Goal: Task Accomplishment & Management: Use online tool/utility

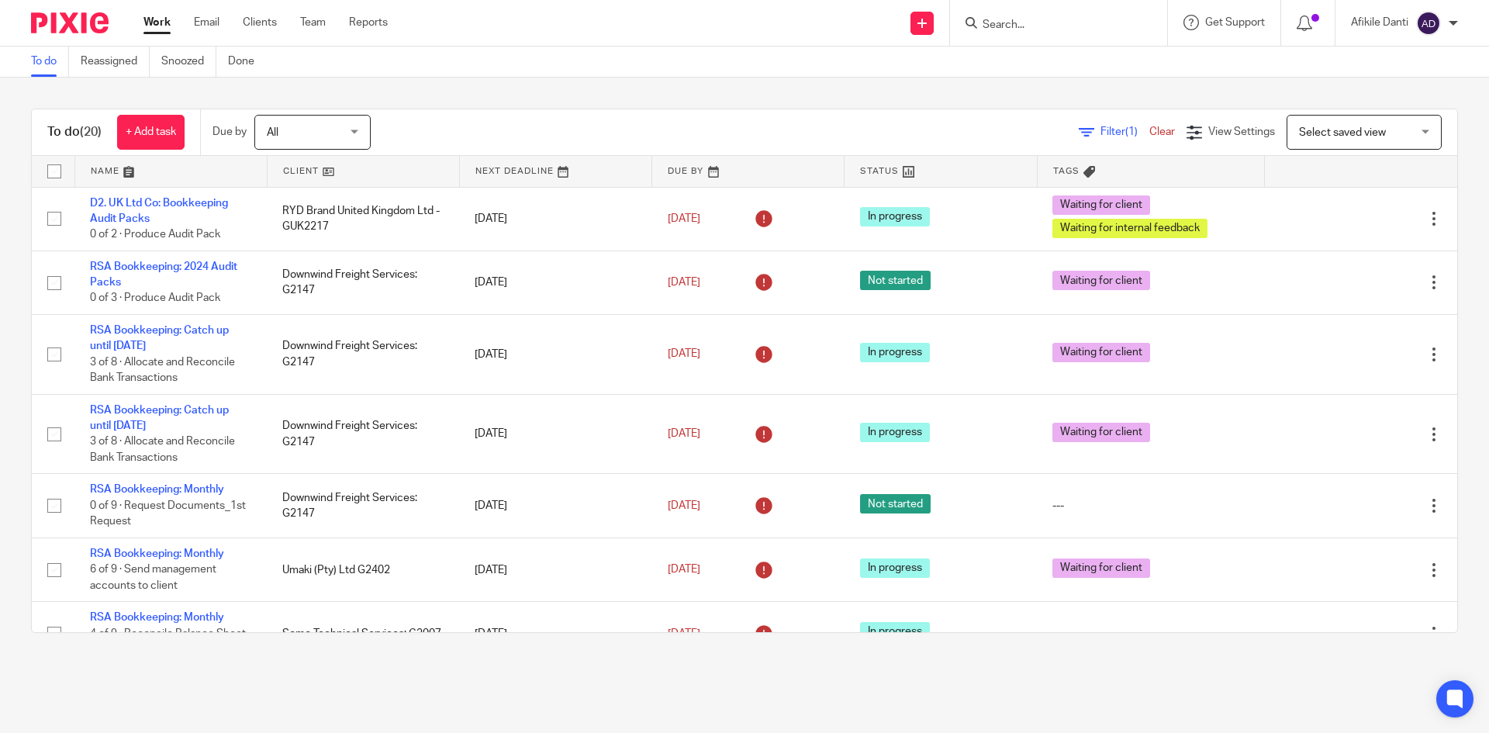
click at [1457, 20] on div at bounding box center [1453, 23] width 9 height 9
click at [1092, 85] on div "To do (20) + Add task Due by All All Today Tomorrow This week Next week This mo…" at bounding box center [744, 371] width 1489 height 586
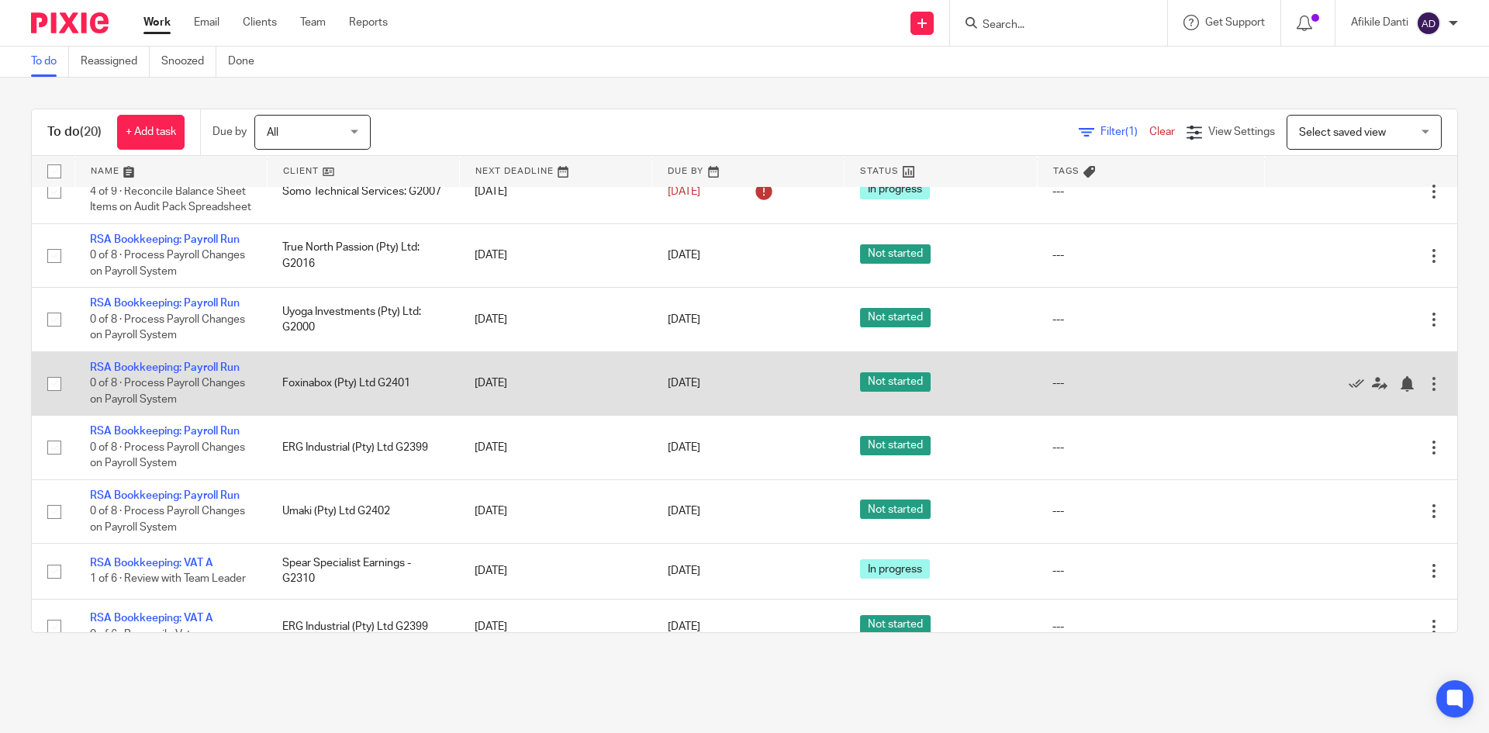
scroll to position [465, 0]
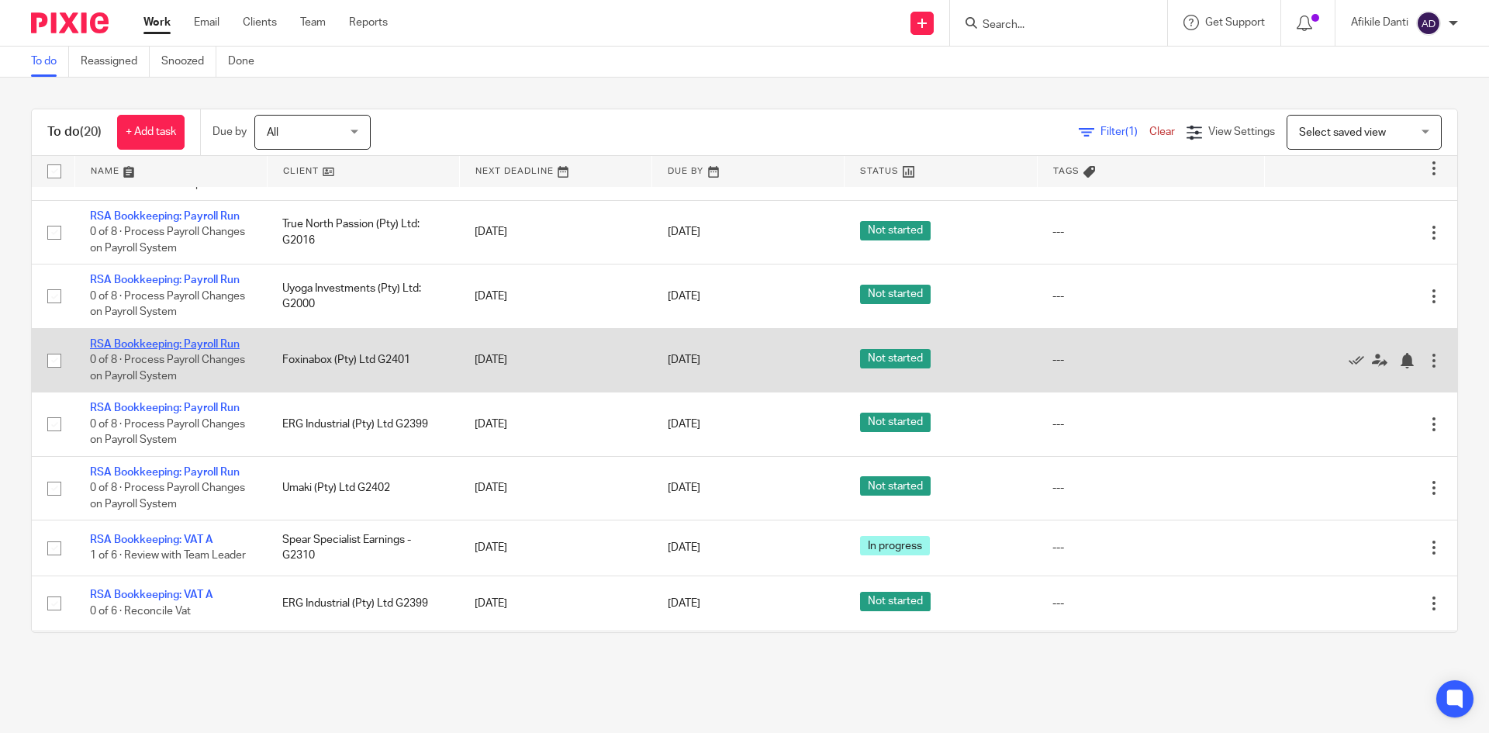
click at [168, 350] on link "RSA Bookkeeping: Payroll Run" at bounding box center [165, 344] width 150 height 11
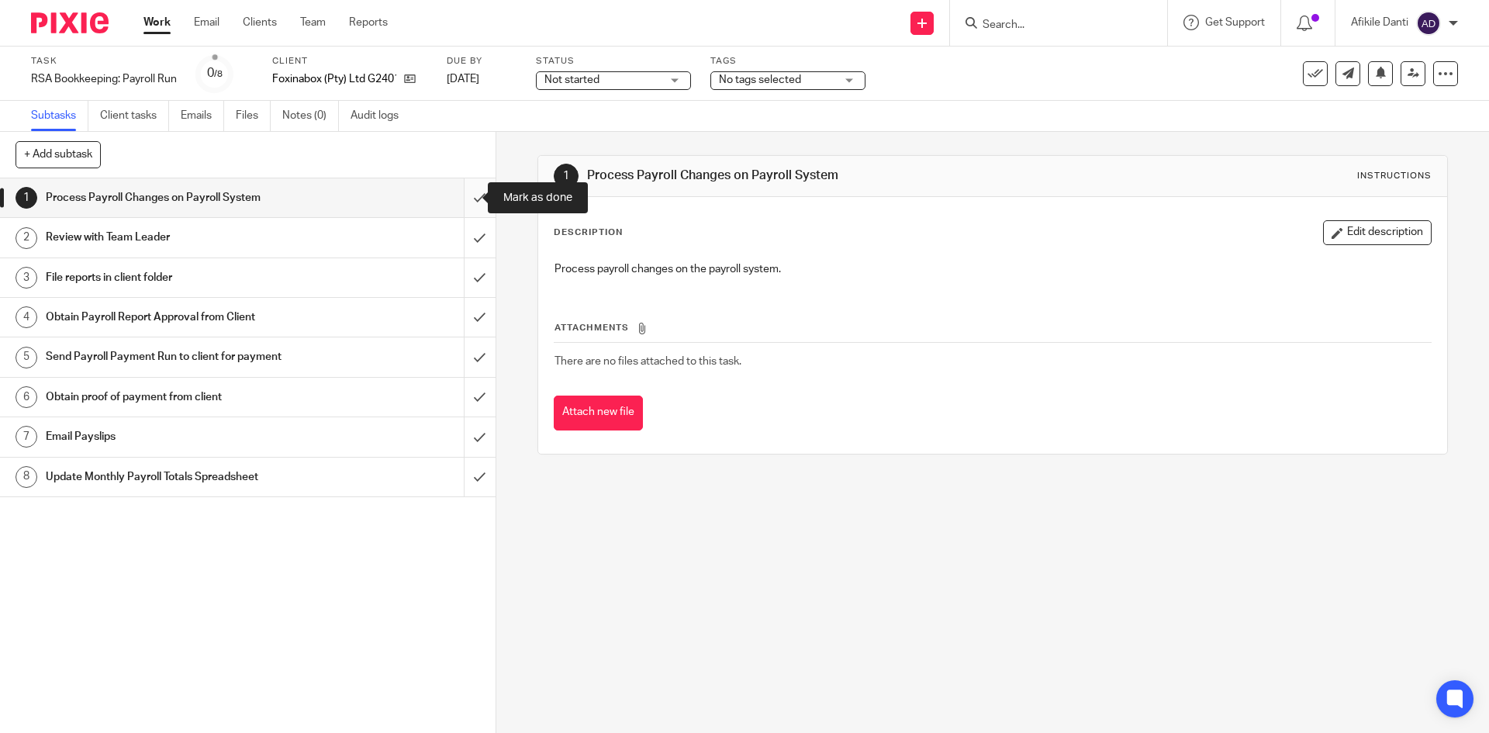
click at [465, 199] on input "submit" at bounding box center [248, 197] width 496 height 39
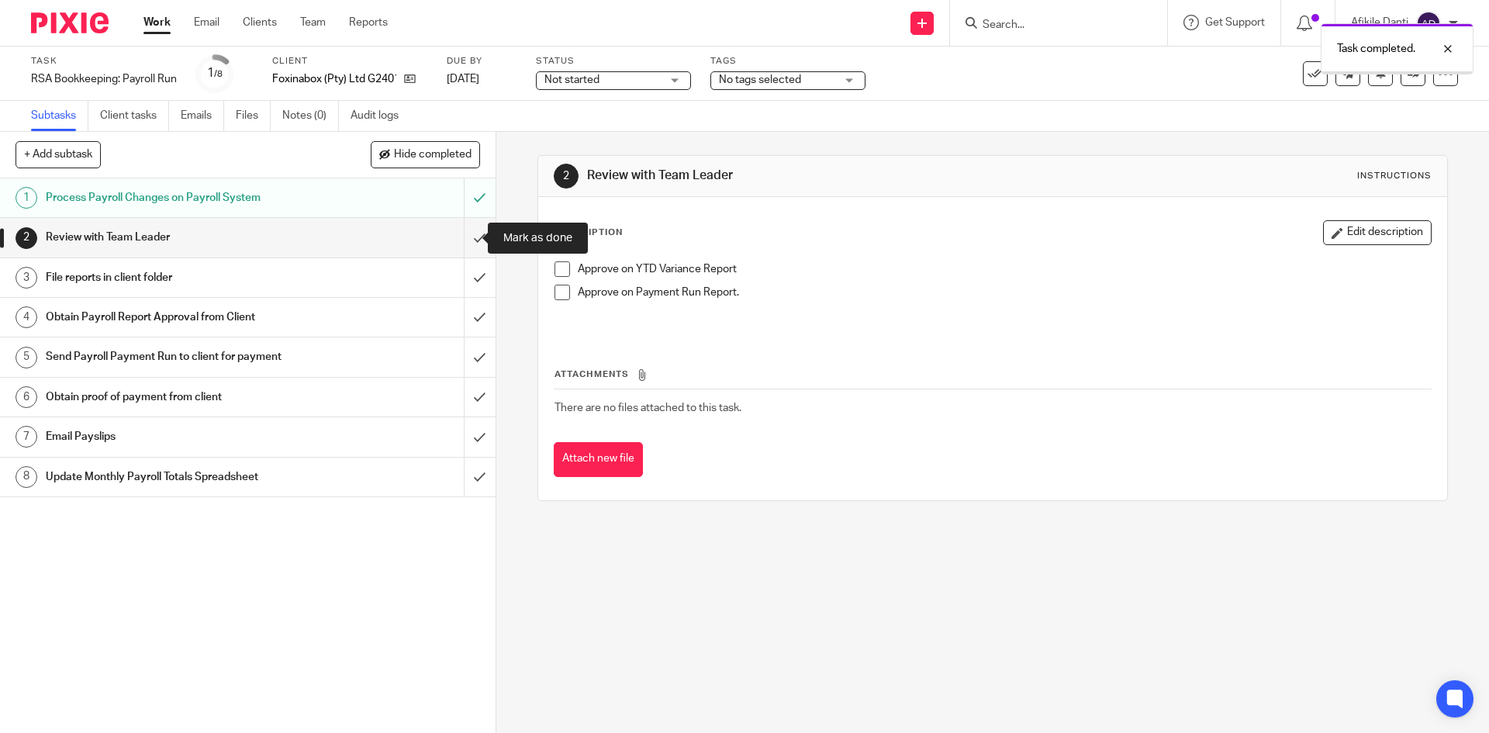
click at [472, 242] on input "submit" at bounding box center [248, 237] width 496 height 39
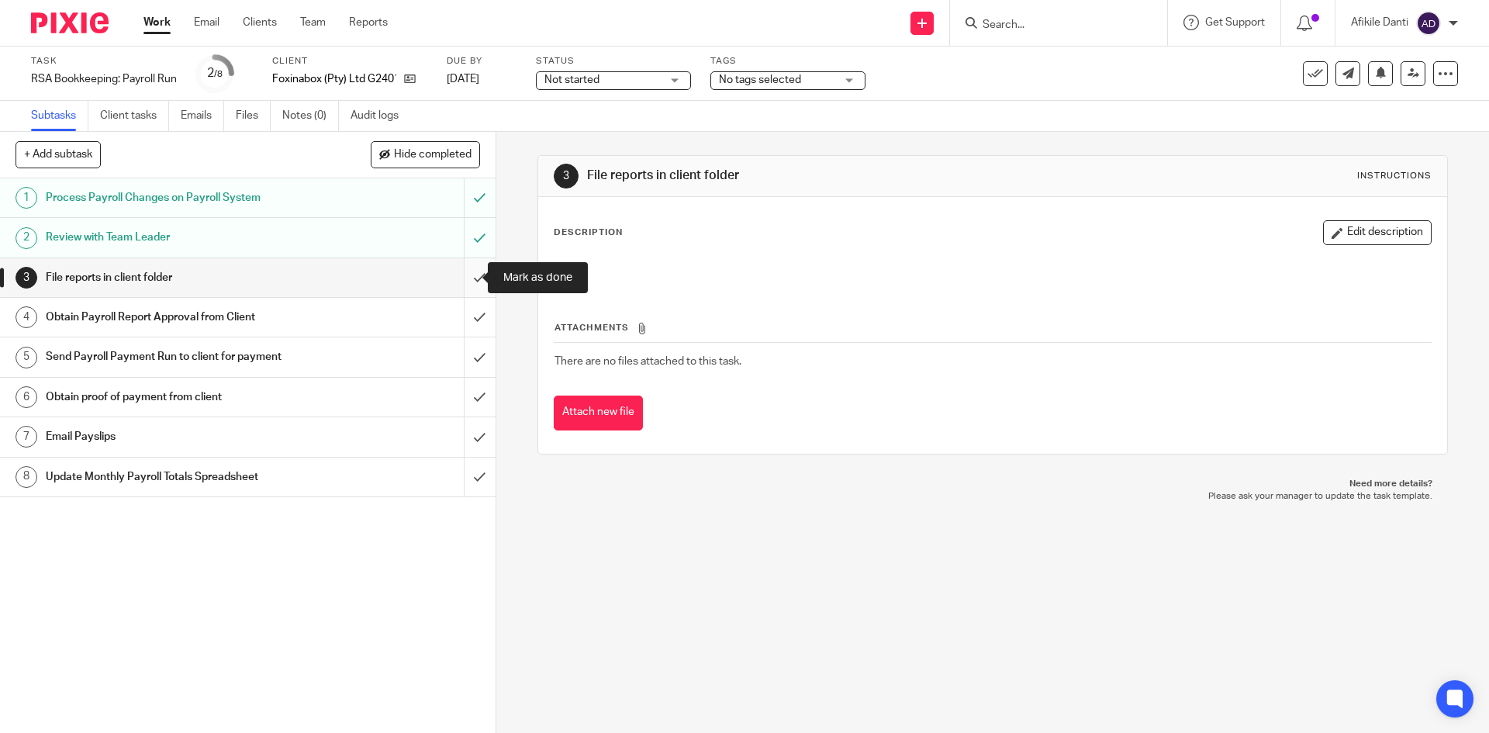
click at [466, 280] on input "submit" at bounding box center [248, 277] width 496 height 39
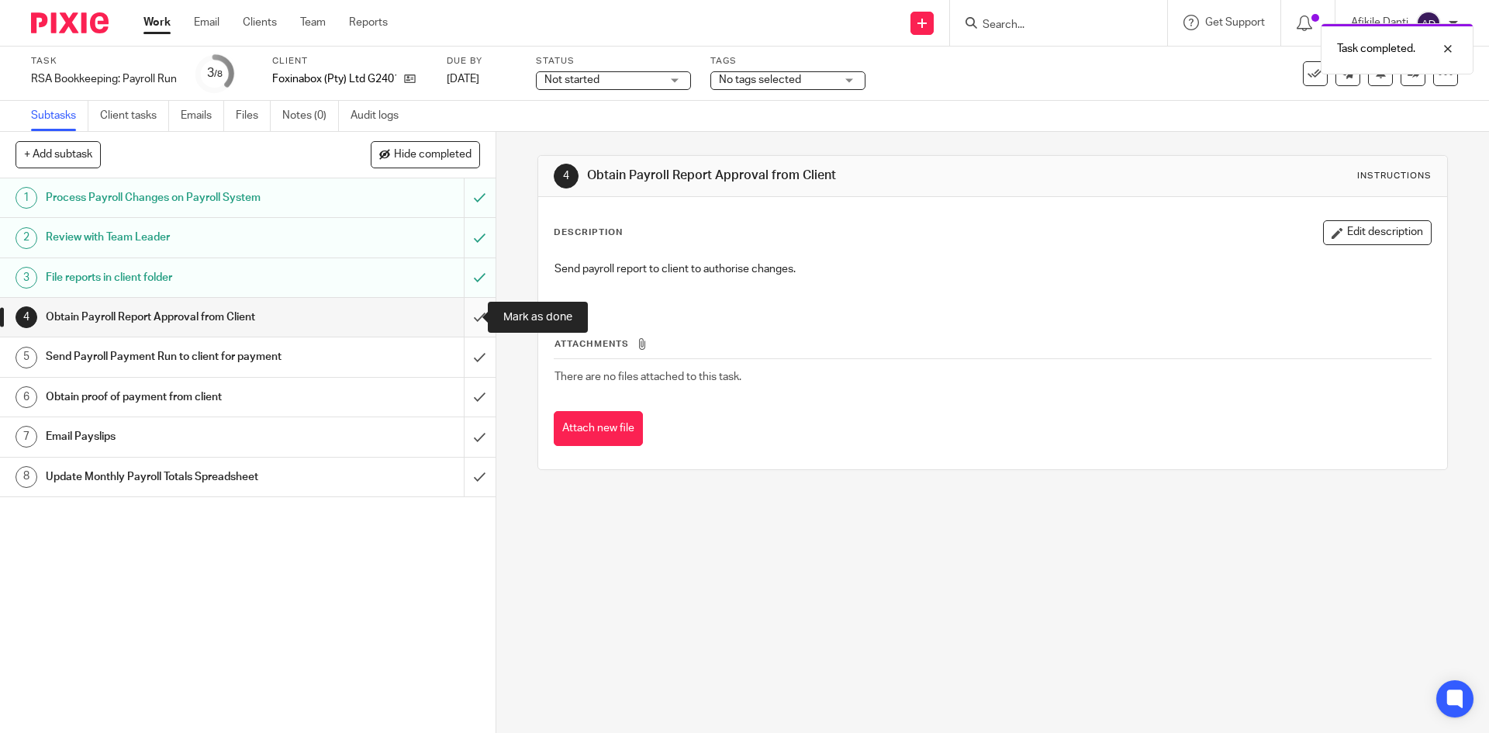
click at [453, 321] on input "submit" at bounding box center [248, 317] width 496 height 39
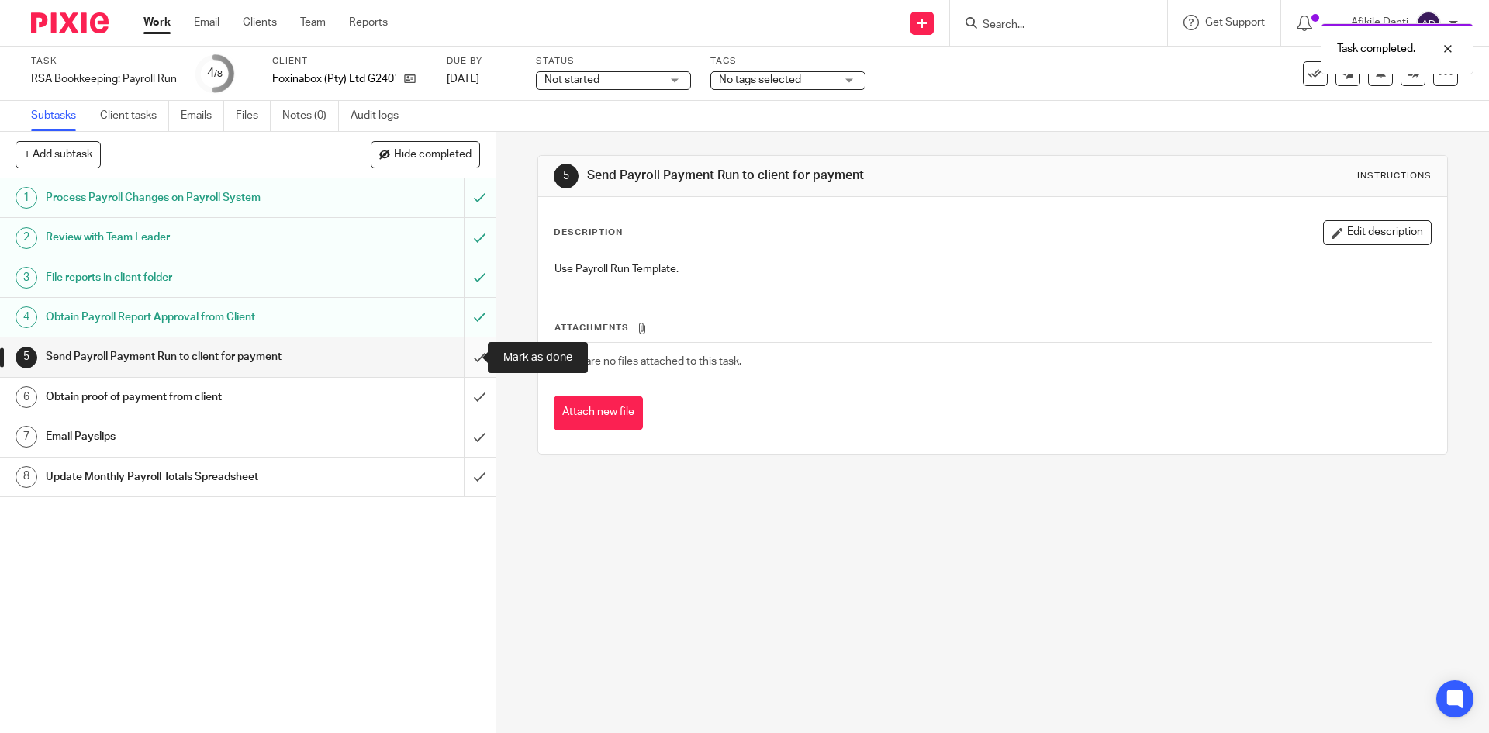
click at [470, 359] on input "submit" at bounding box center [248, 356] width 496 height 39
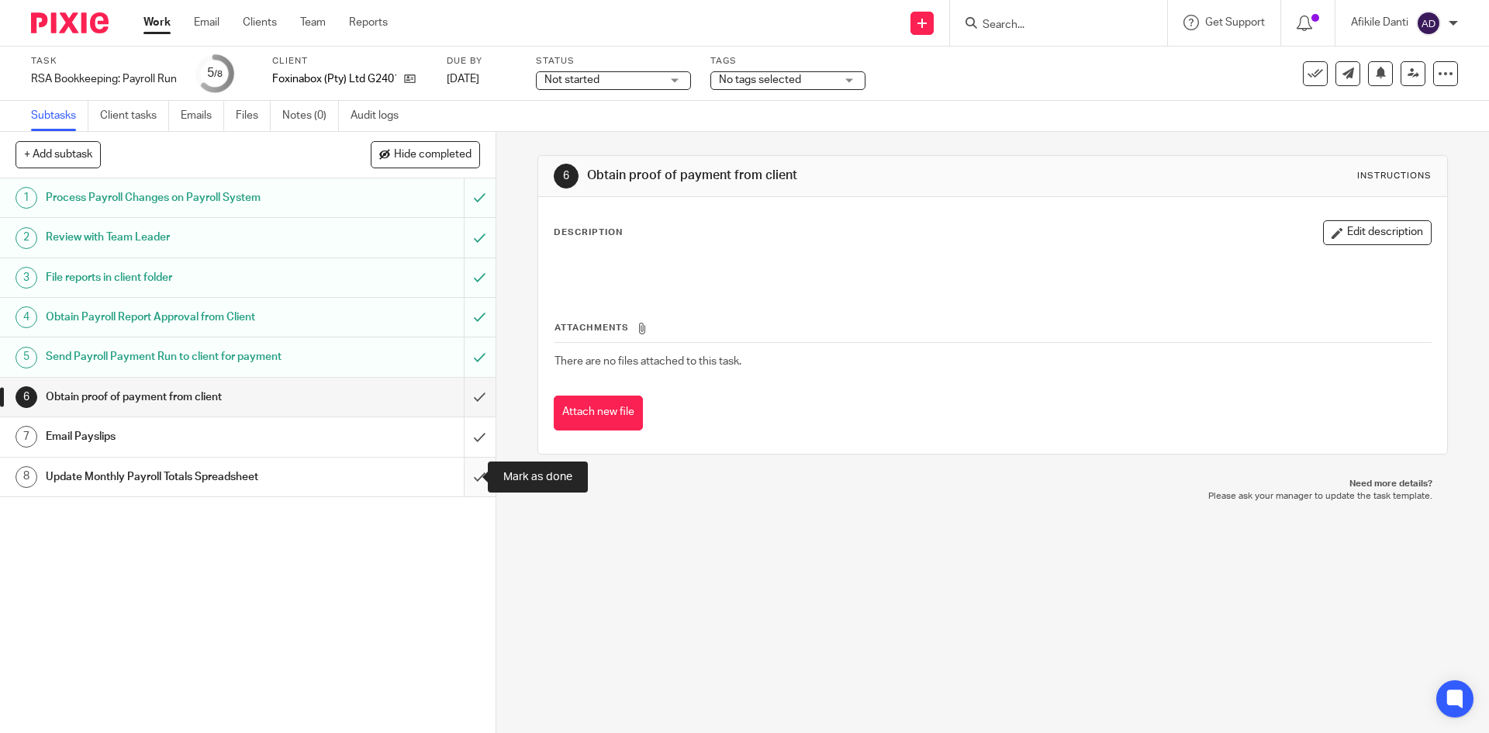
click at [470, 479] on input "submit" at bounding box center [248, 477] width 496 height 39
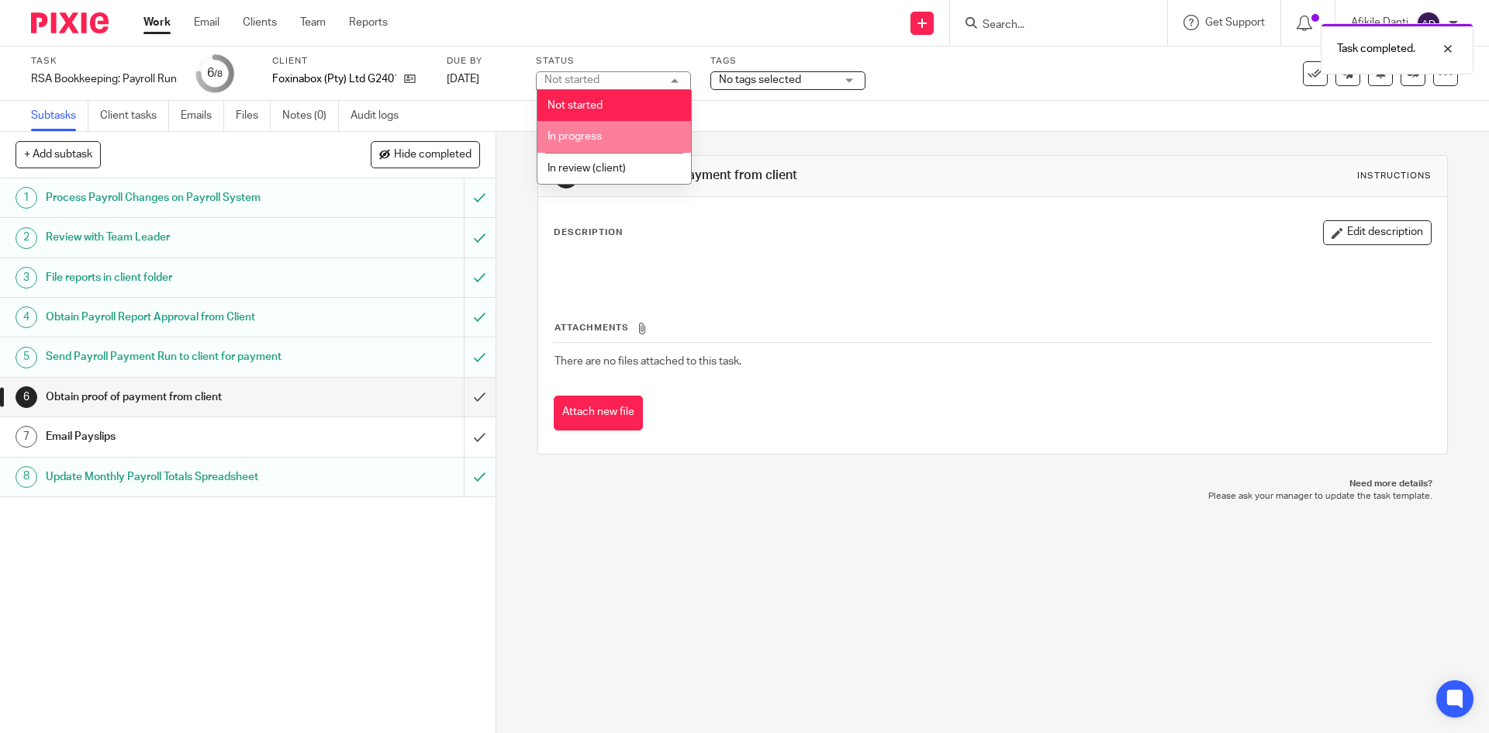
click at [635, 137] on li "In progress" at bounding box center [615, 137] width 154 height 32
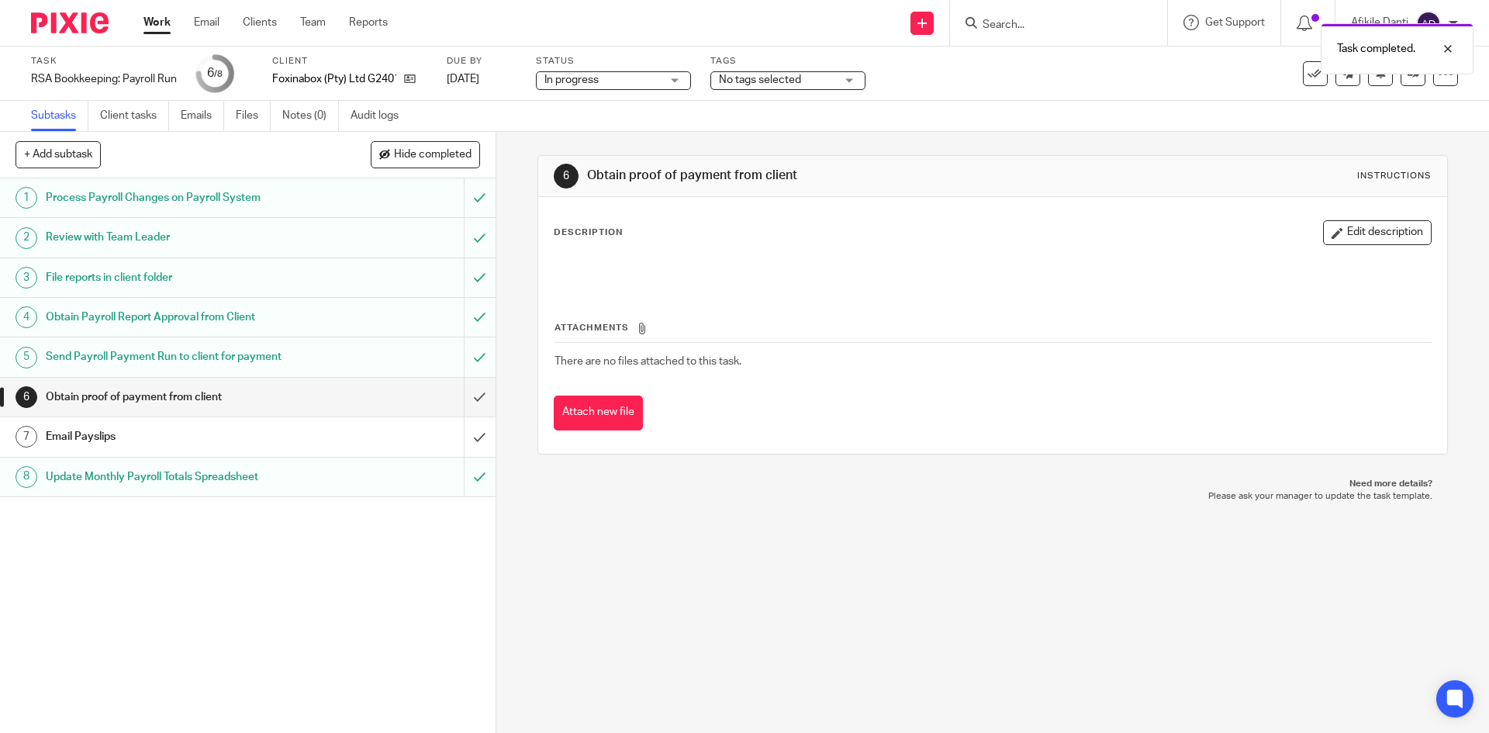
click at [807, 586] on div "6 Obtain proof of payment from client Instructions Description Edit description…" at bounding box center [992, 432] width 993 height 601
click at [136, 25] on div "Work Email Clients Team Reports Work Email Clients Team Reports Settings" at bounding box center [269, 23] width 283 height 46
click at [162, 21] on link "Work" at bounding box center [157, 23] width 27 height 16
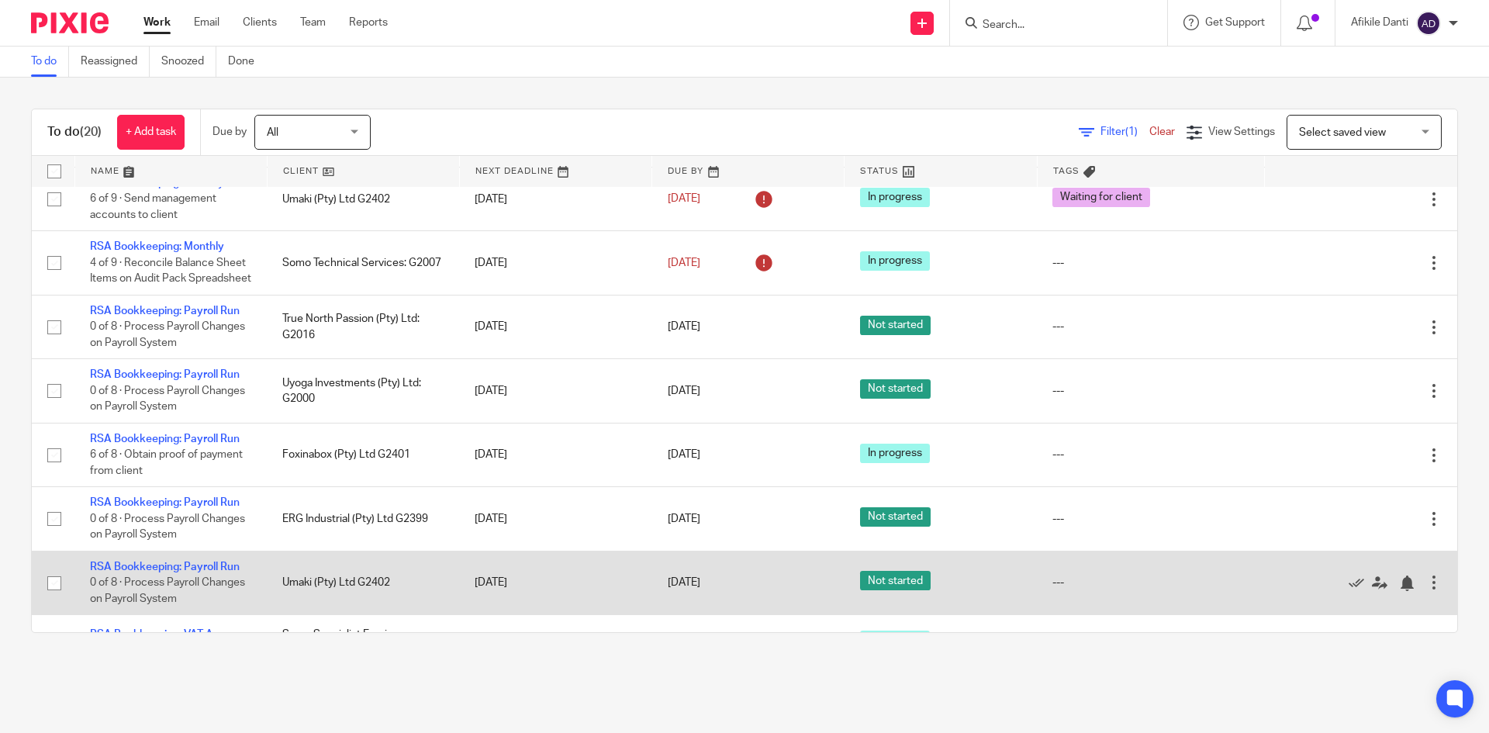
scroll to position [465, 0]
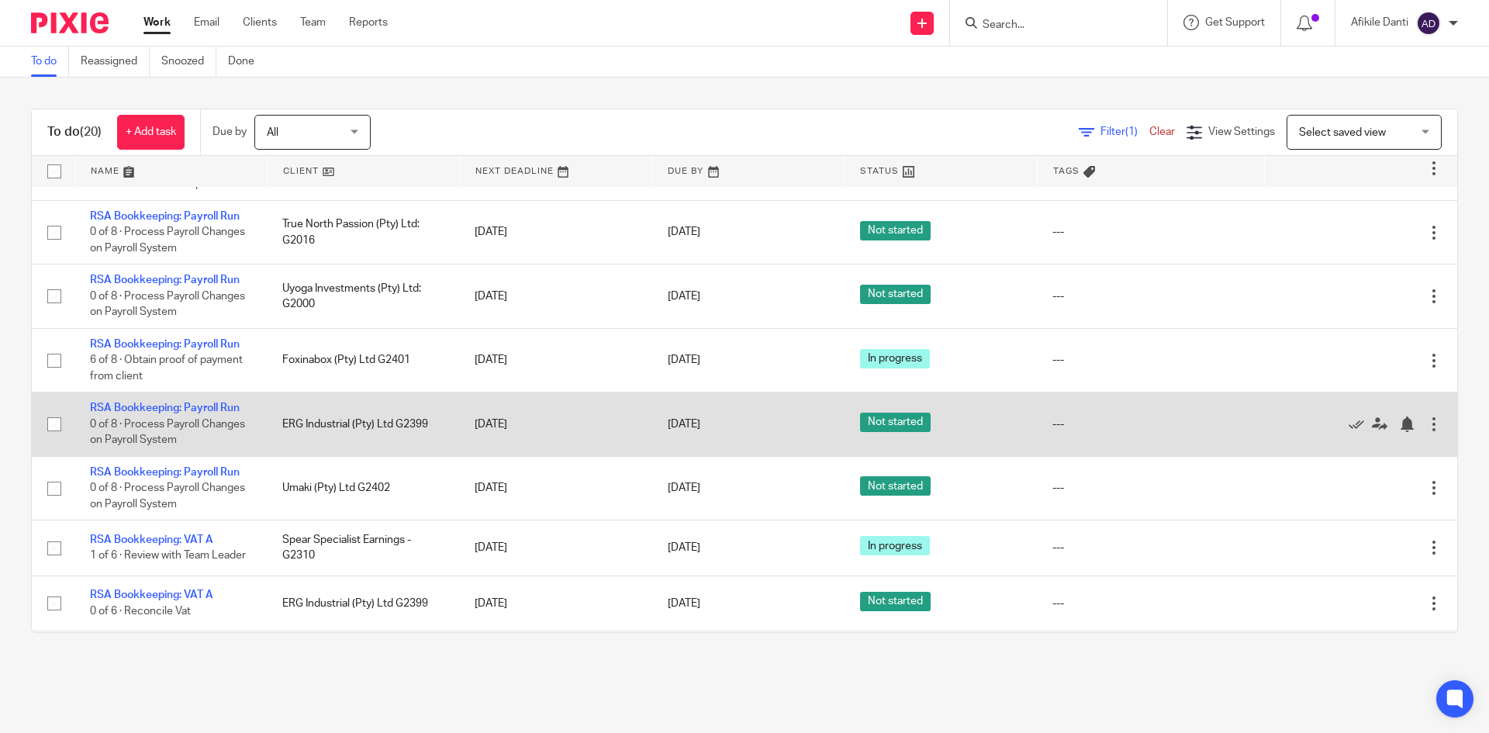
click at [139, 431] on td "RSA Bookkeeping: Payroll Run 0 of 8 · Process Payroll Changes on Payroll System" at bounding box center [170, 424] width 192 height 64
click at [141, 413] on link "RSA Bookkeeping: Payroll Run" at bounding box center [165, 408] width 150 height 11
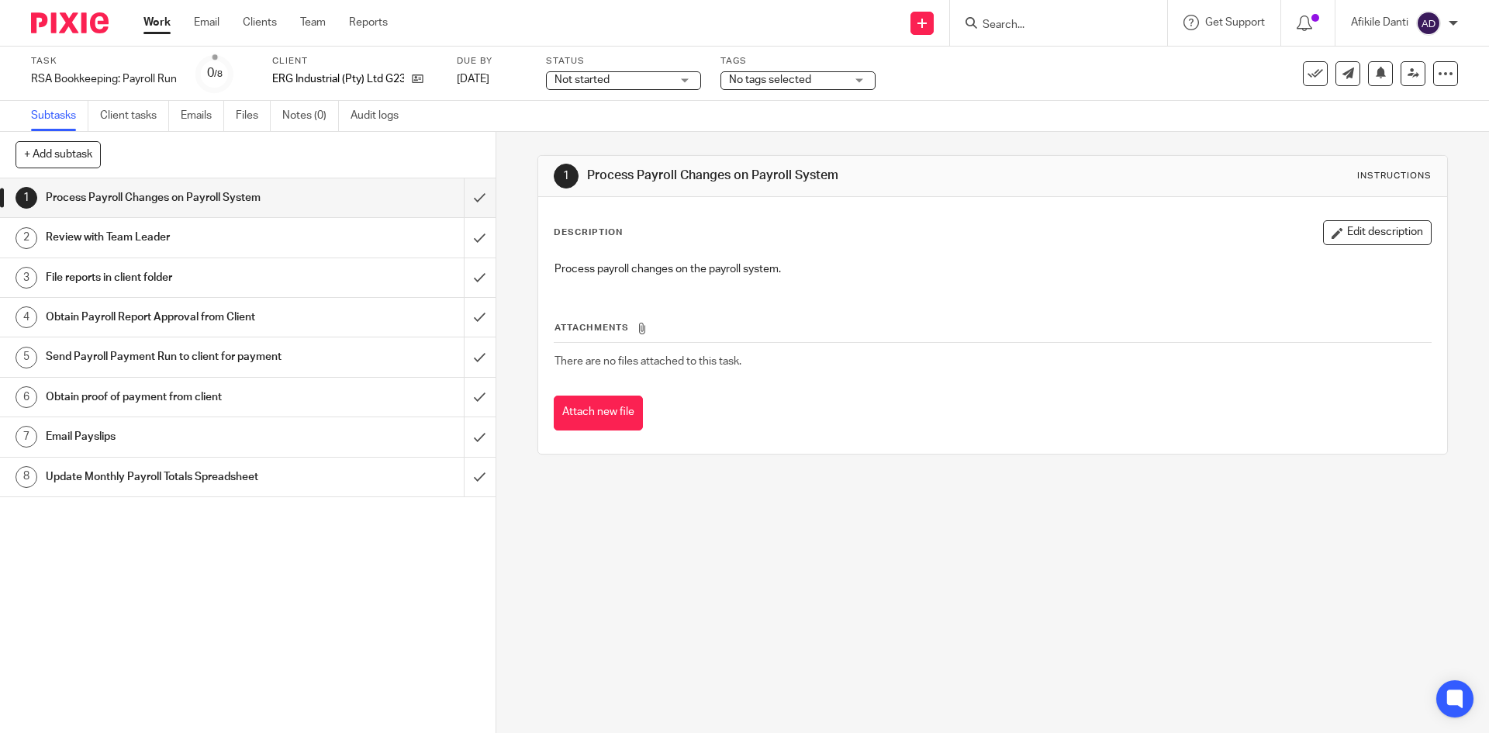
click at [659, 81] on span "Not started" at bounding box center [613, 80] width 116 height 16
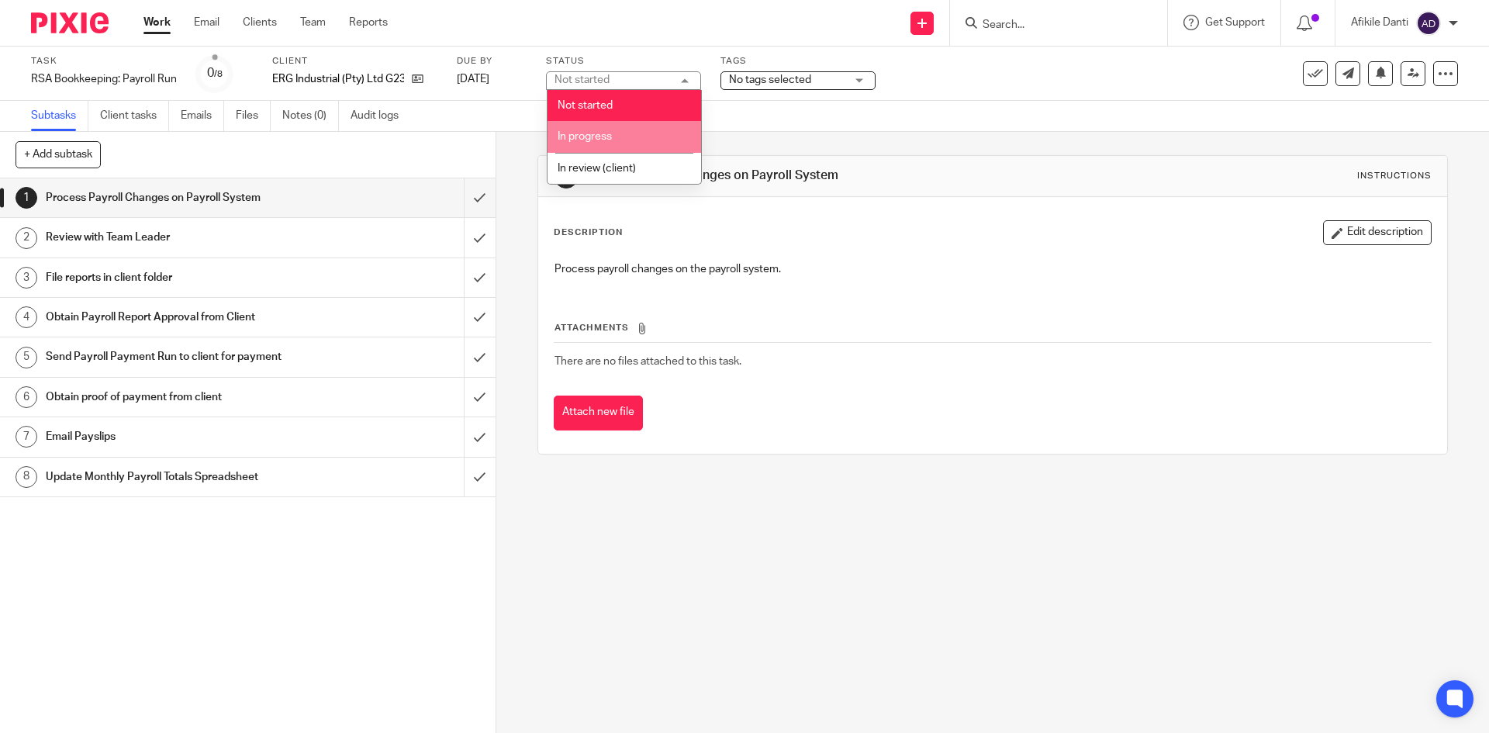
click at [621, 139] on li "In progress" at bounding box center [625, 137] width 154 height 32
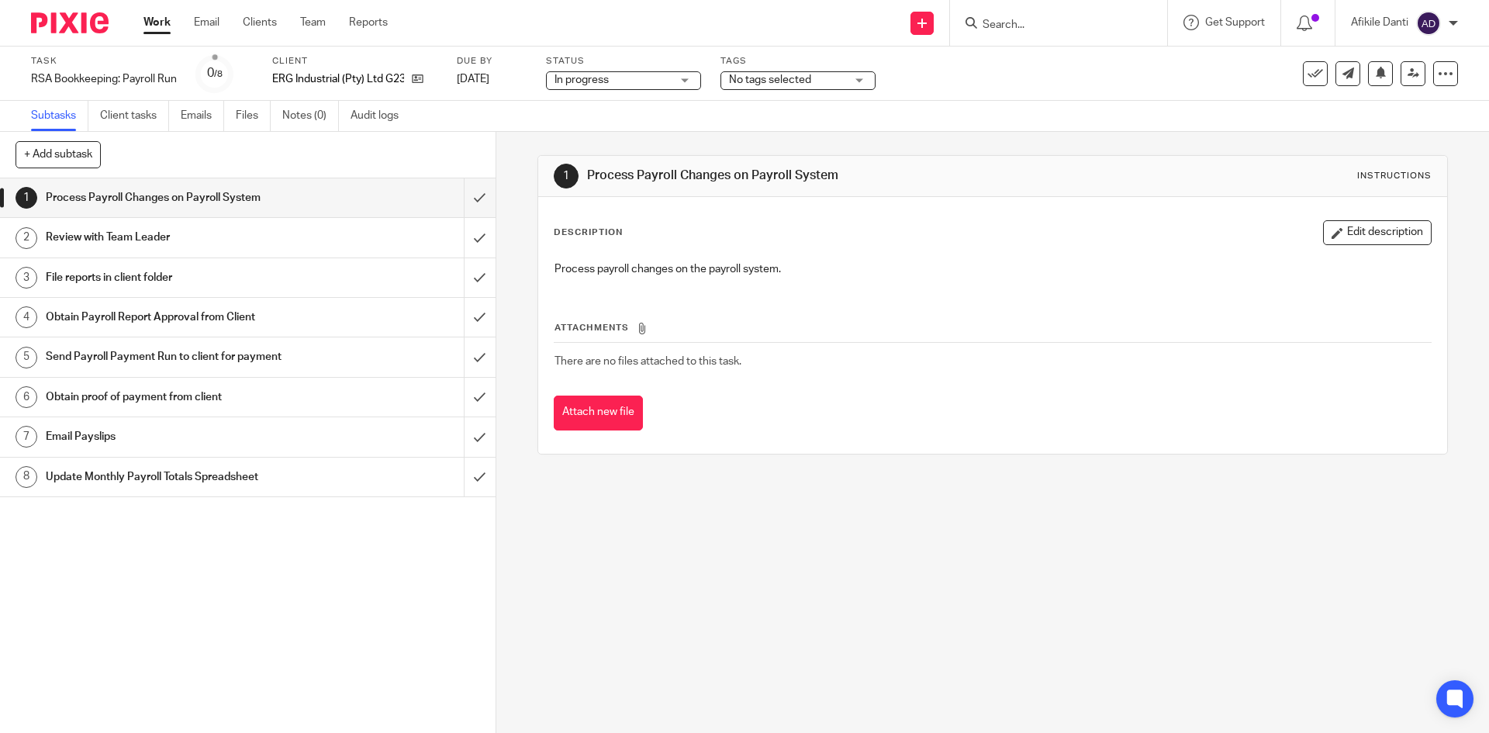
click at [752, 84] on span "No tags selected" at bounding box center [770, 79] width 82 height 11
drag, startPoint x: 606, startPoint y: 99, endPoint x: 509, endPoint y: 154, distance: 111.1
click at [604, 100] on div "Task RSA Bookkeeping: Payroll Run Save RSA Bookkeeping: Payroll Run 0 /8 Client…" at bounding box center [744, 74] width 1489 height 54
click at [464, 206] on input "submit" at bounding box center [248, 197] width 496 height 39
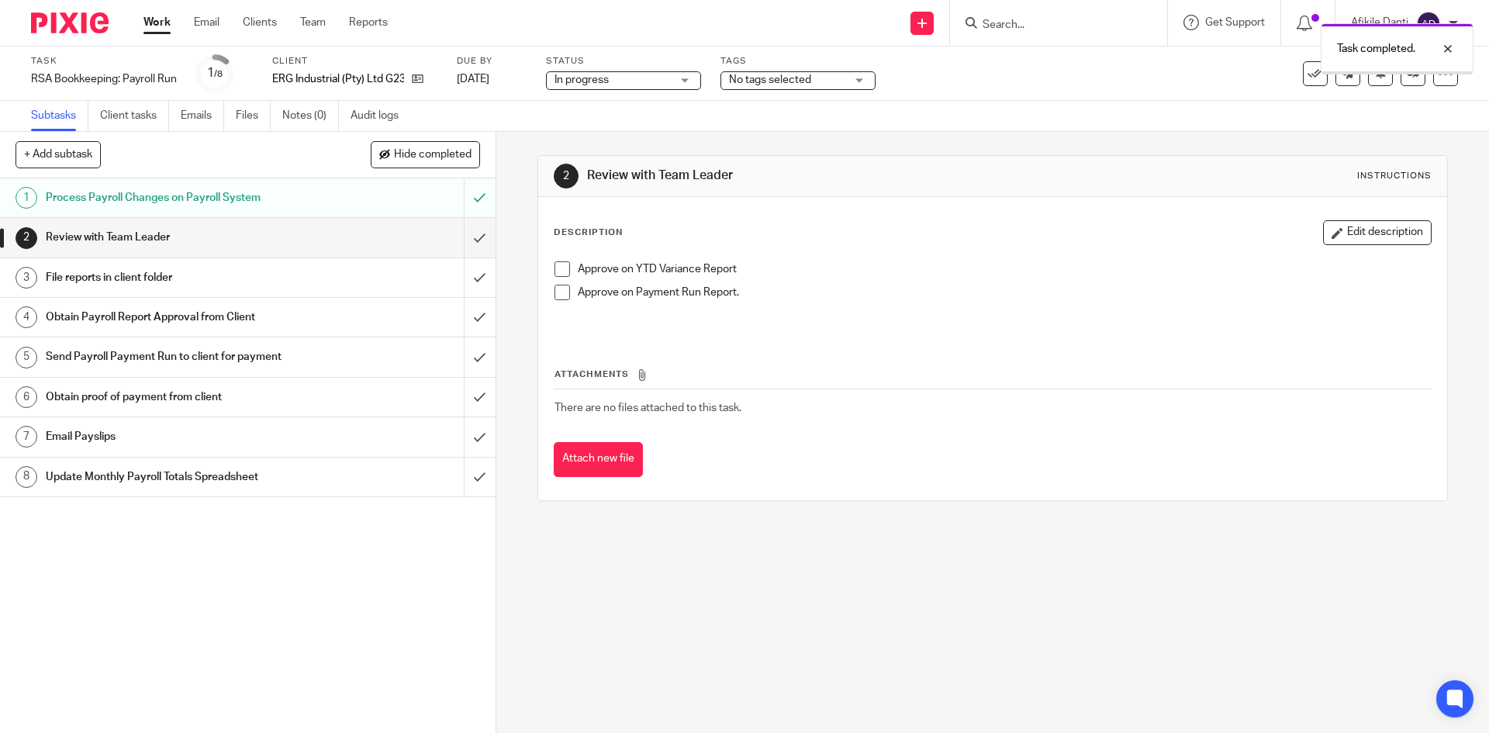
click at [465, 240] on input "submit" at bounding box center [248, 237] width 496 height 39
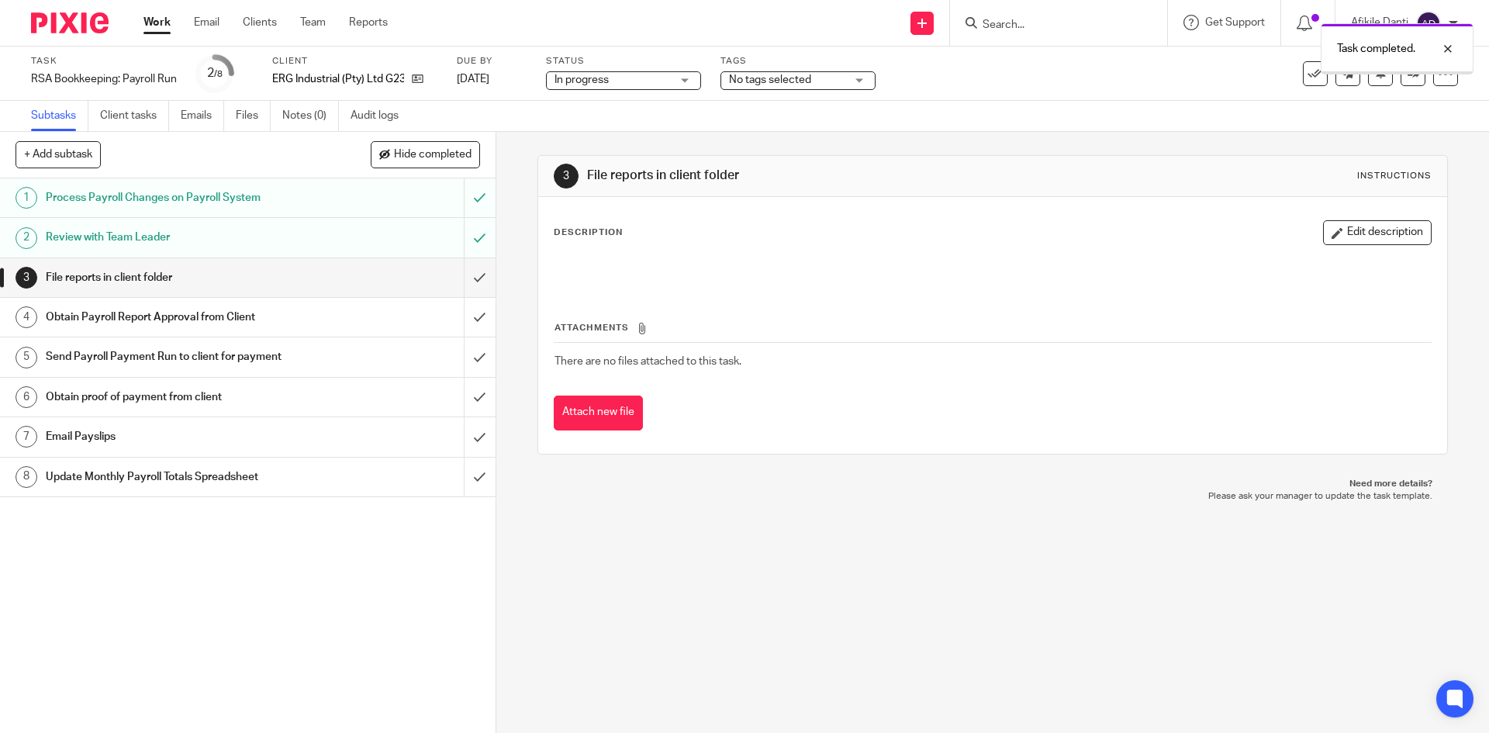
click at [464, 275] on input "submit" at bounding box center [248, 277] width 496 height 39
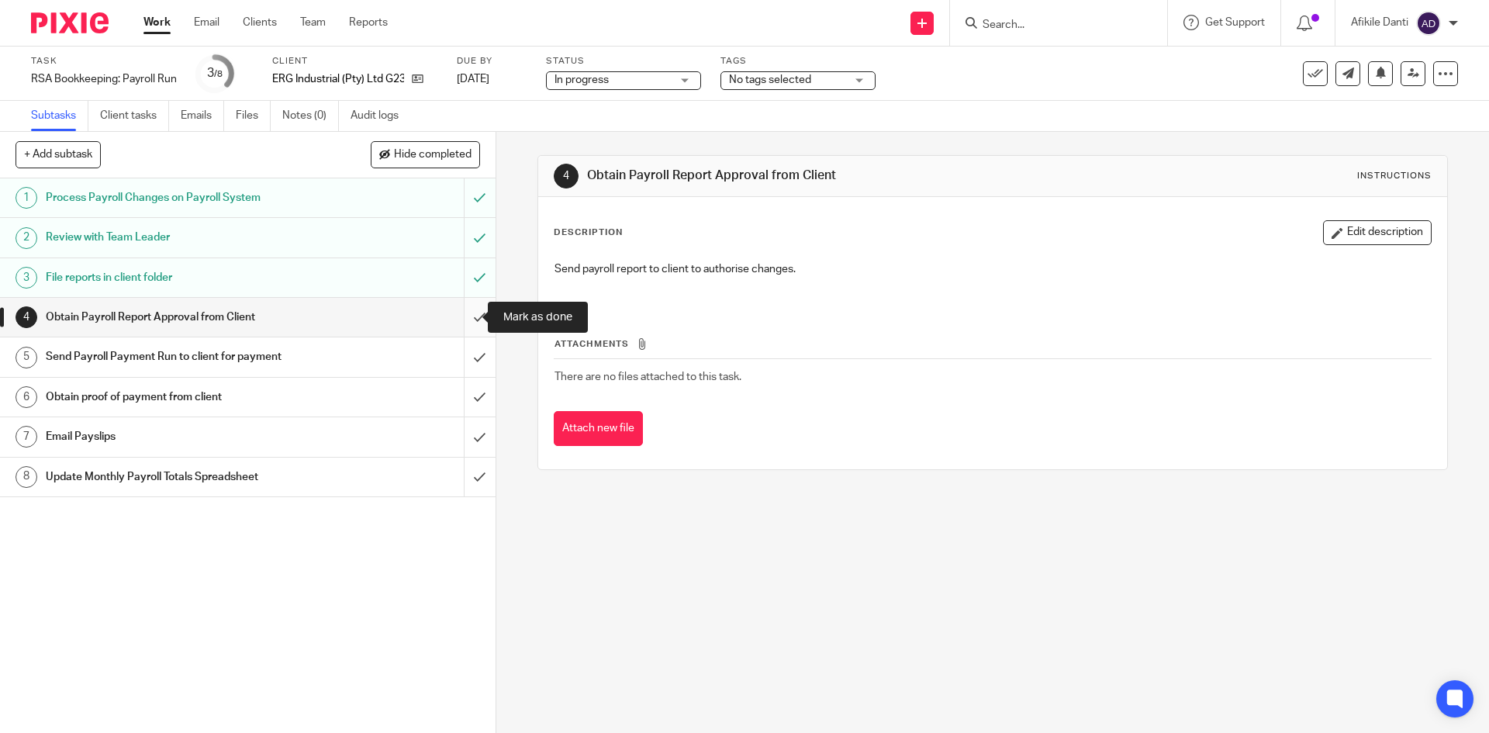
click at [460, 316] on input "submit" at bounding box center [248, 317] width 496 height 39
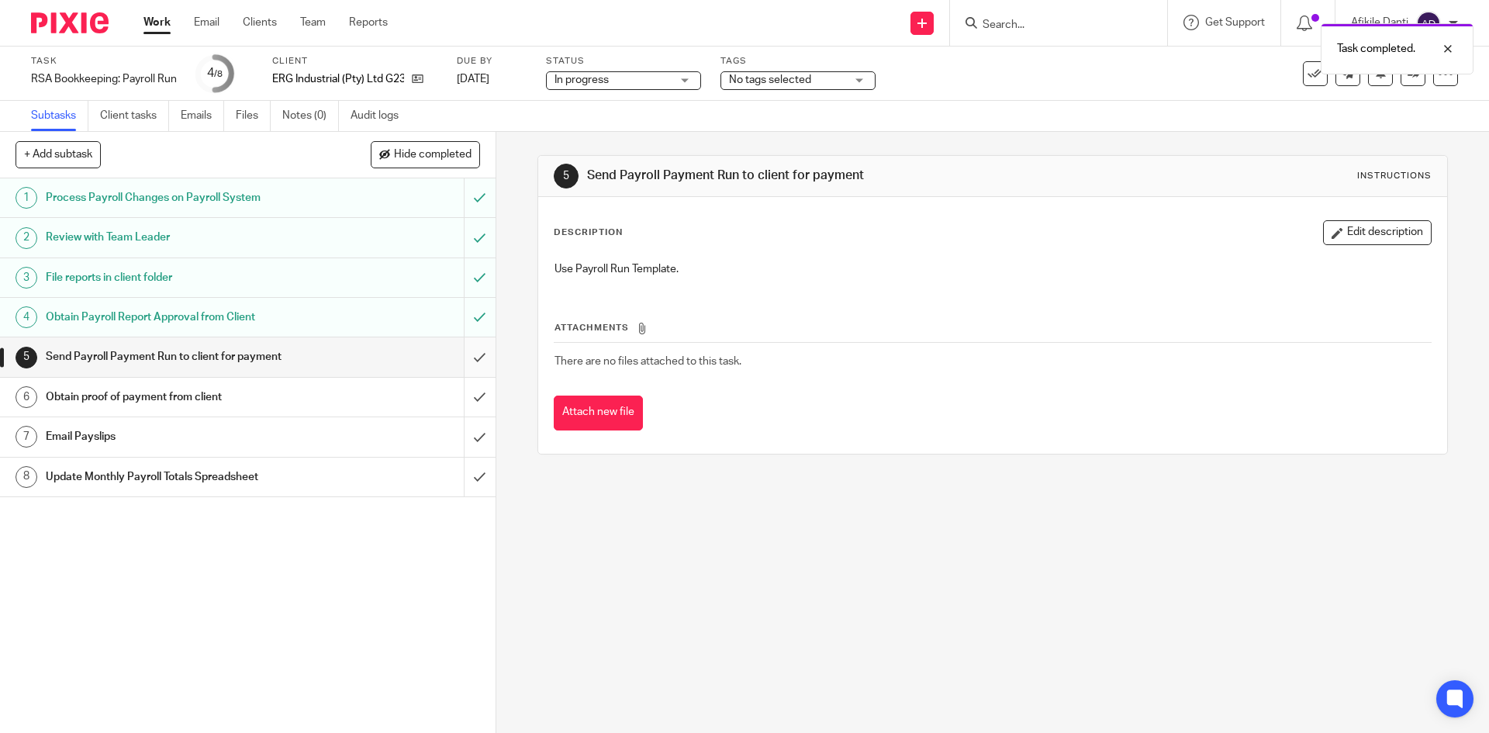
click at [458, 365] on input "submit" at bounding box center [248, 356] width 496 height 39
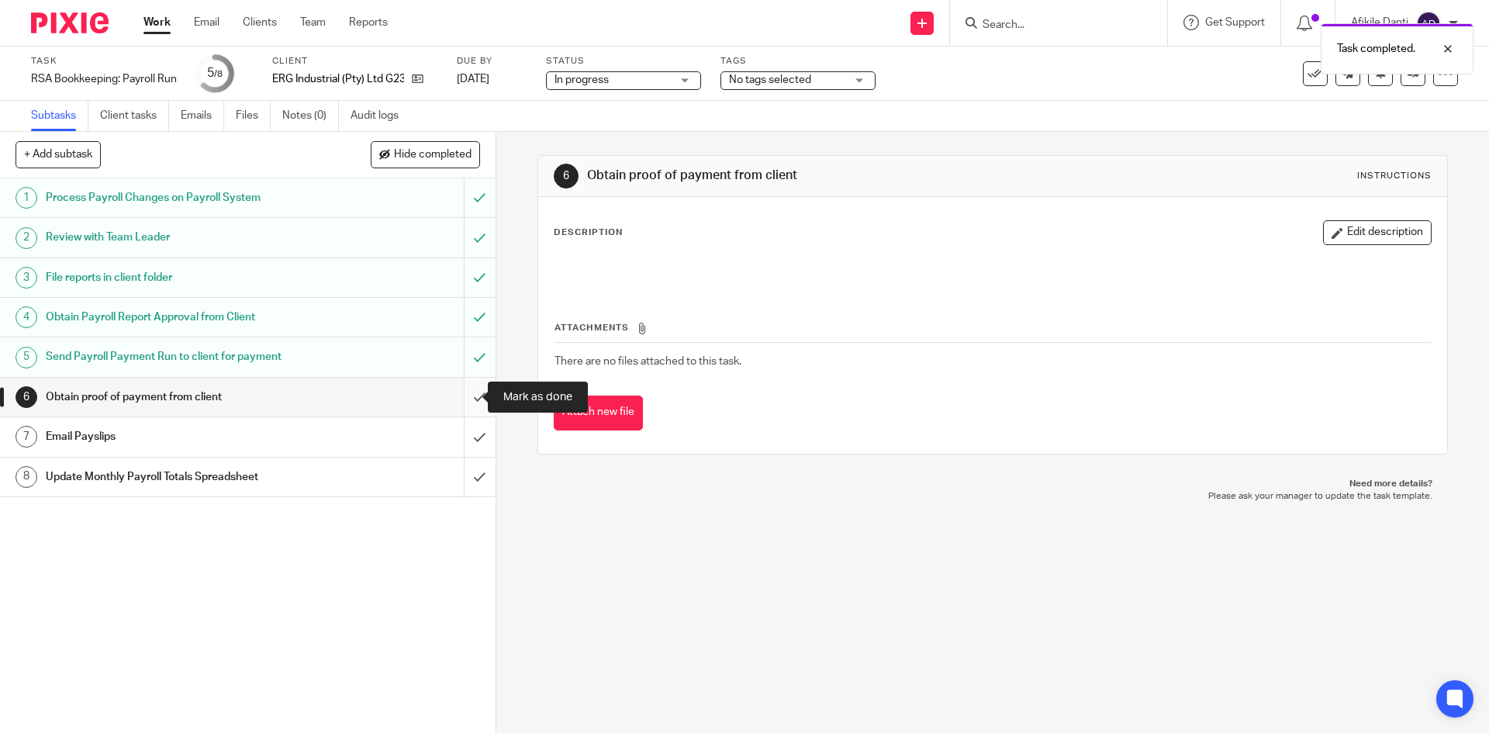
click at [465, 397] on input "submit" at bounding box center [248, 397] width 496 height 39
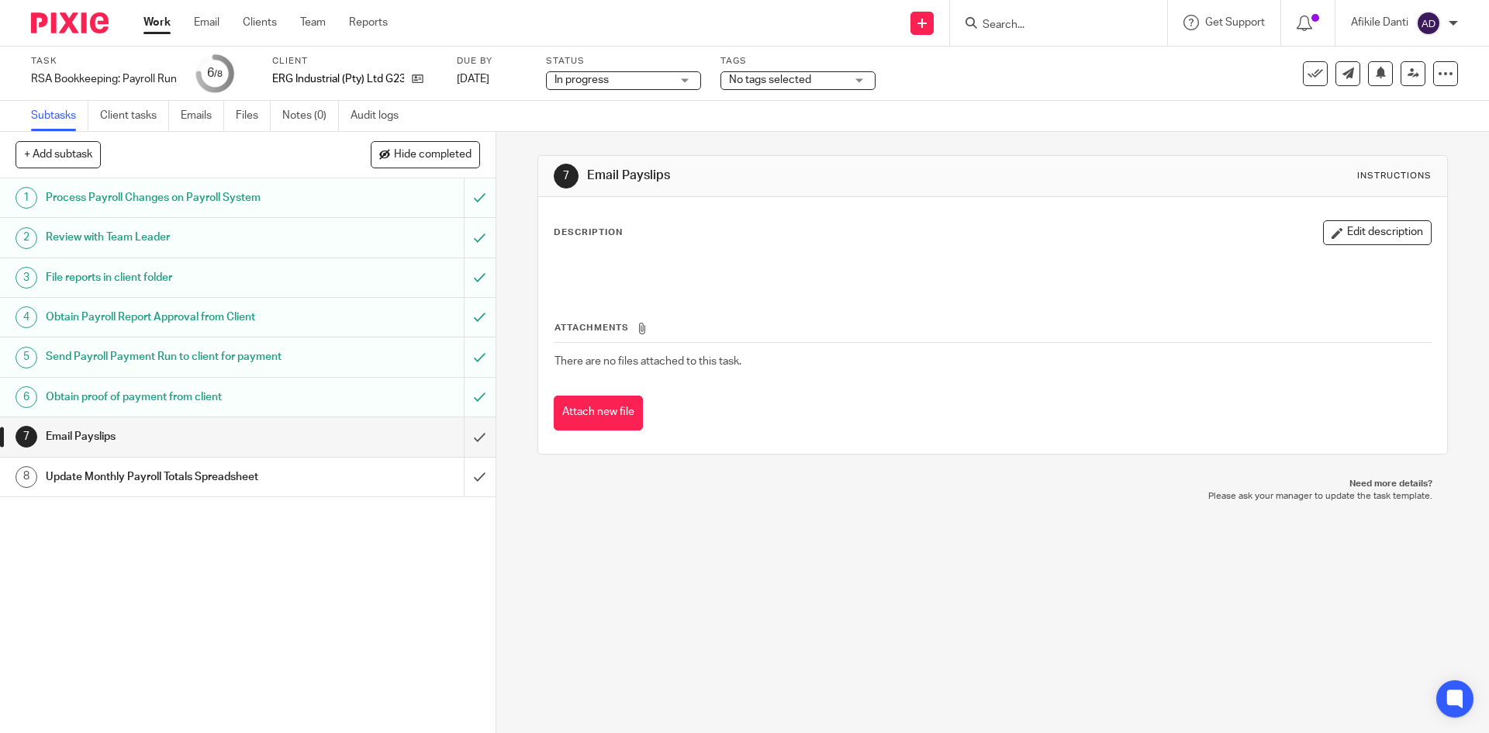
click at [155, 29] on link "Work" at bounding box center [157, 23] width 27 height 16
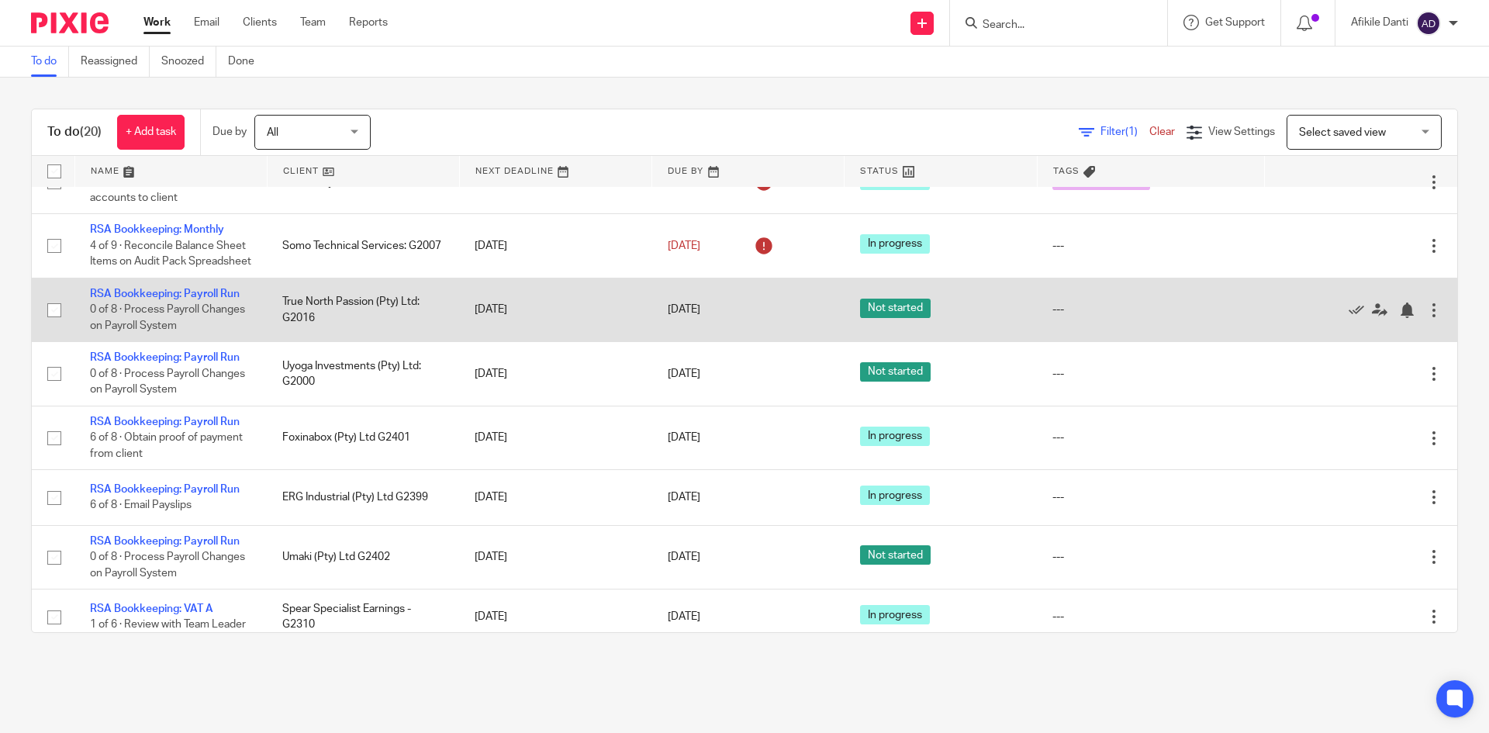
scroll to position [465, 0]
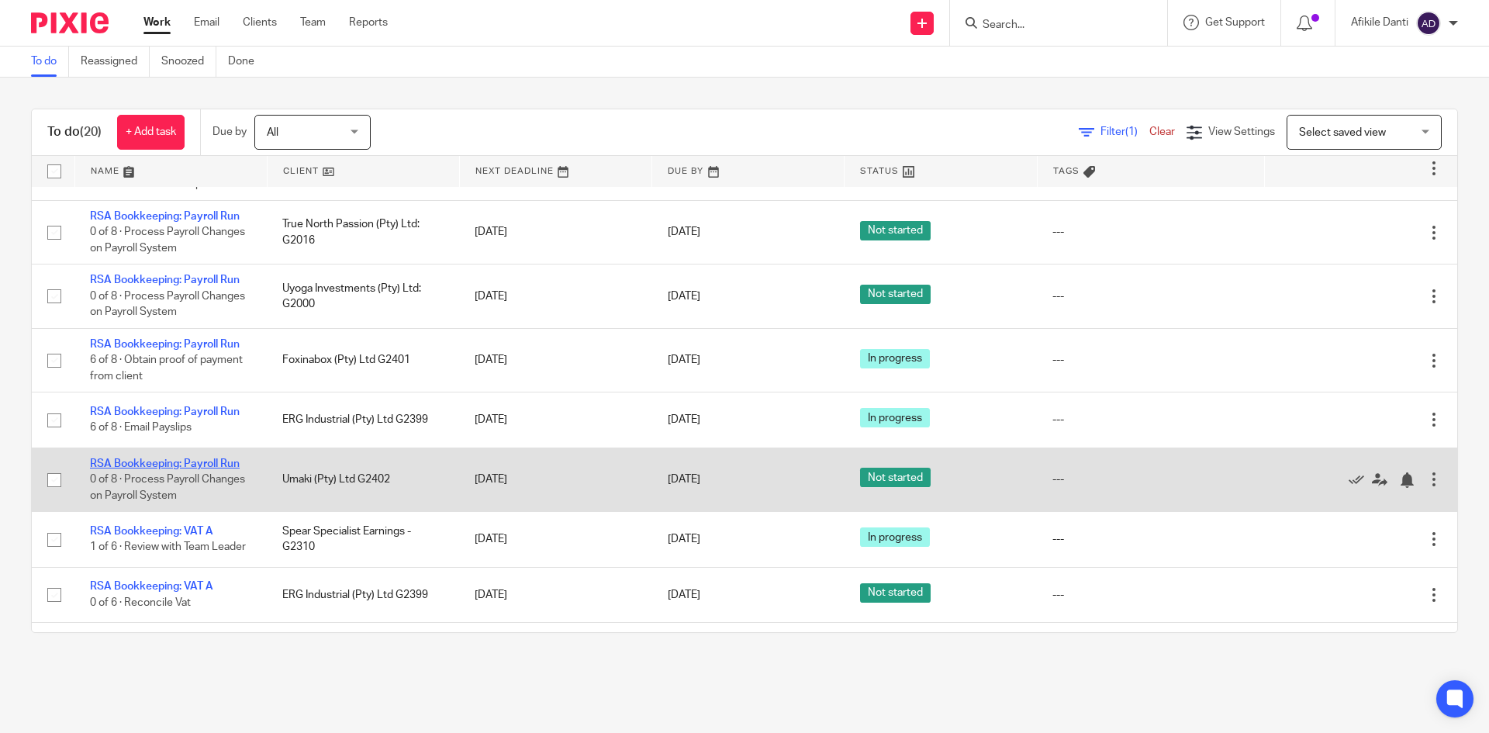
click at [175, 469] on link "RSA Bookkeeping: Payroll Run" at bounding box center [165, 463] width 150 height 11
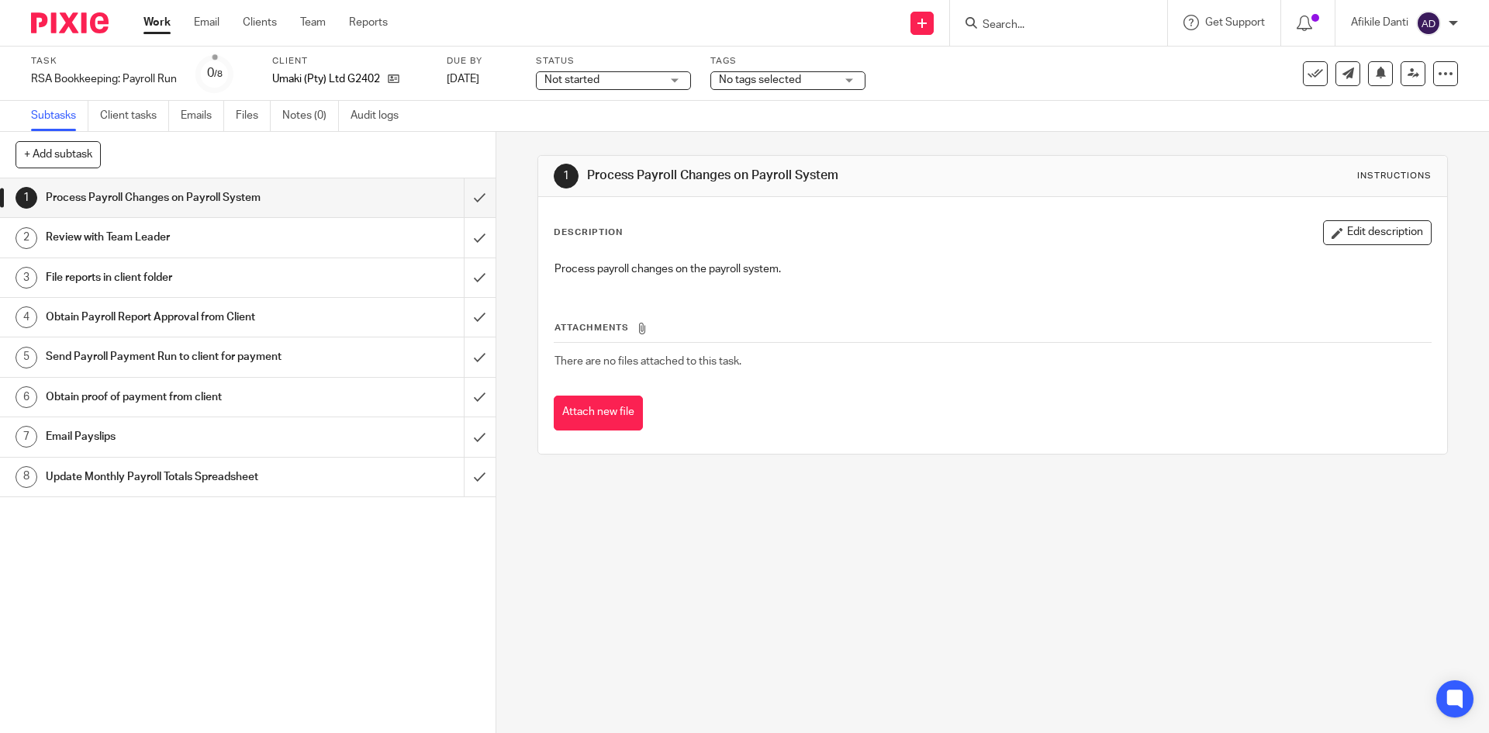
click at [666, 81] on div "Not started Not started" at bounding box center [613, 80] width 155 height 19
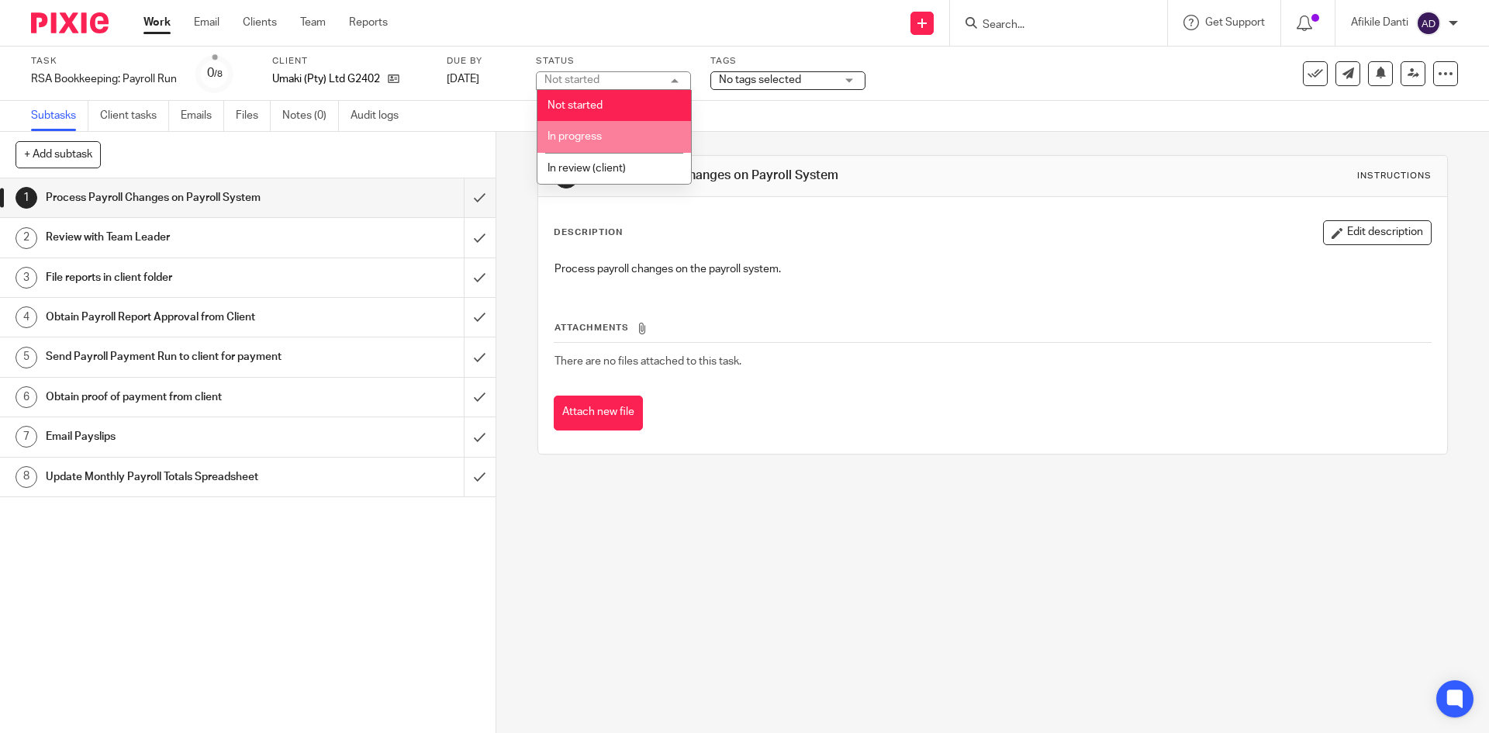
click at [622, 128] on li "In progress" at bounding box center [615, 137] width 154 height 32
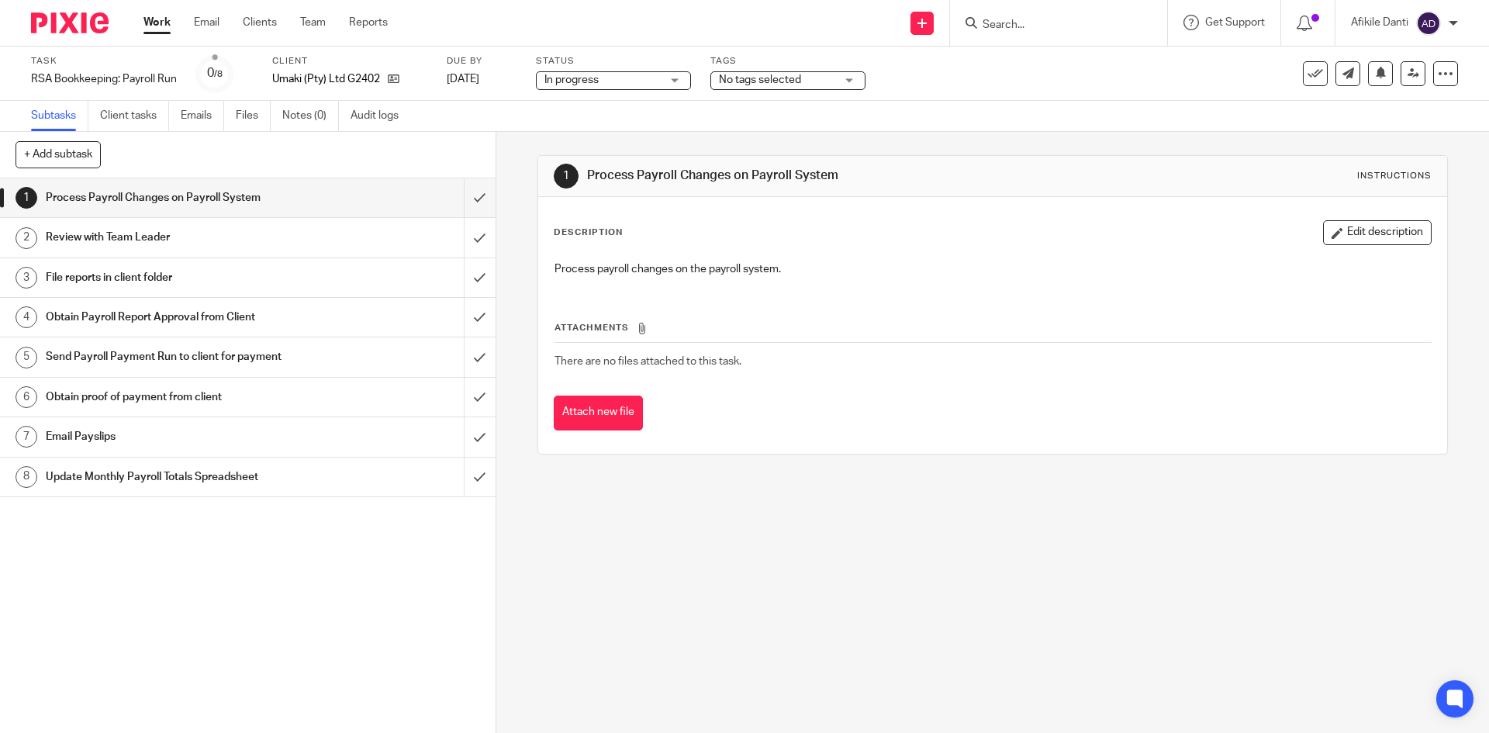
click at [154, 23] on link "Work" at bounding box center [157, 23] width 27 height 16
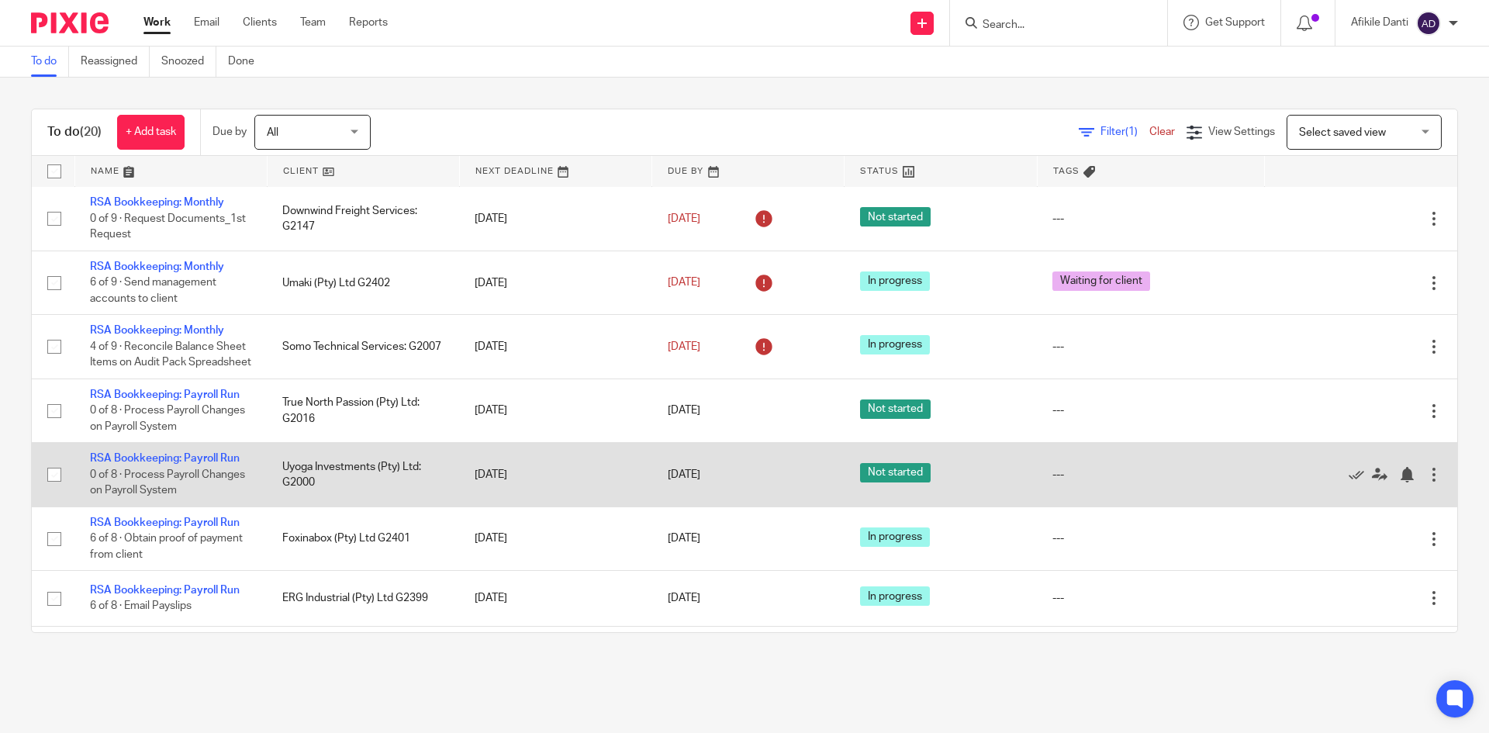
scroll to position [310, 0]
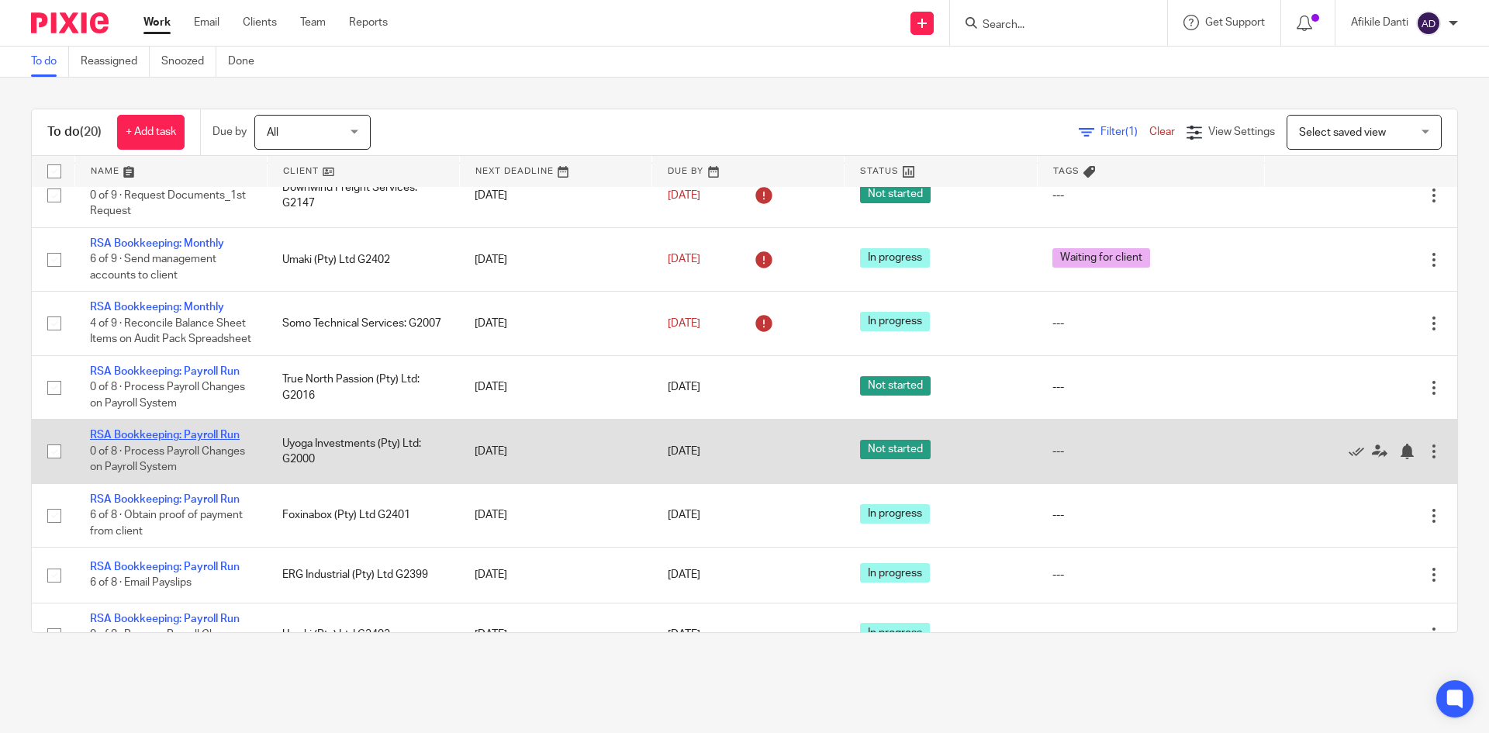
click at [192, 441] on link "RSA Bookkeeping: Payroll Run" at bounding box center [165, 435] width 150 height 11
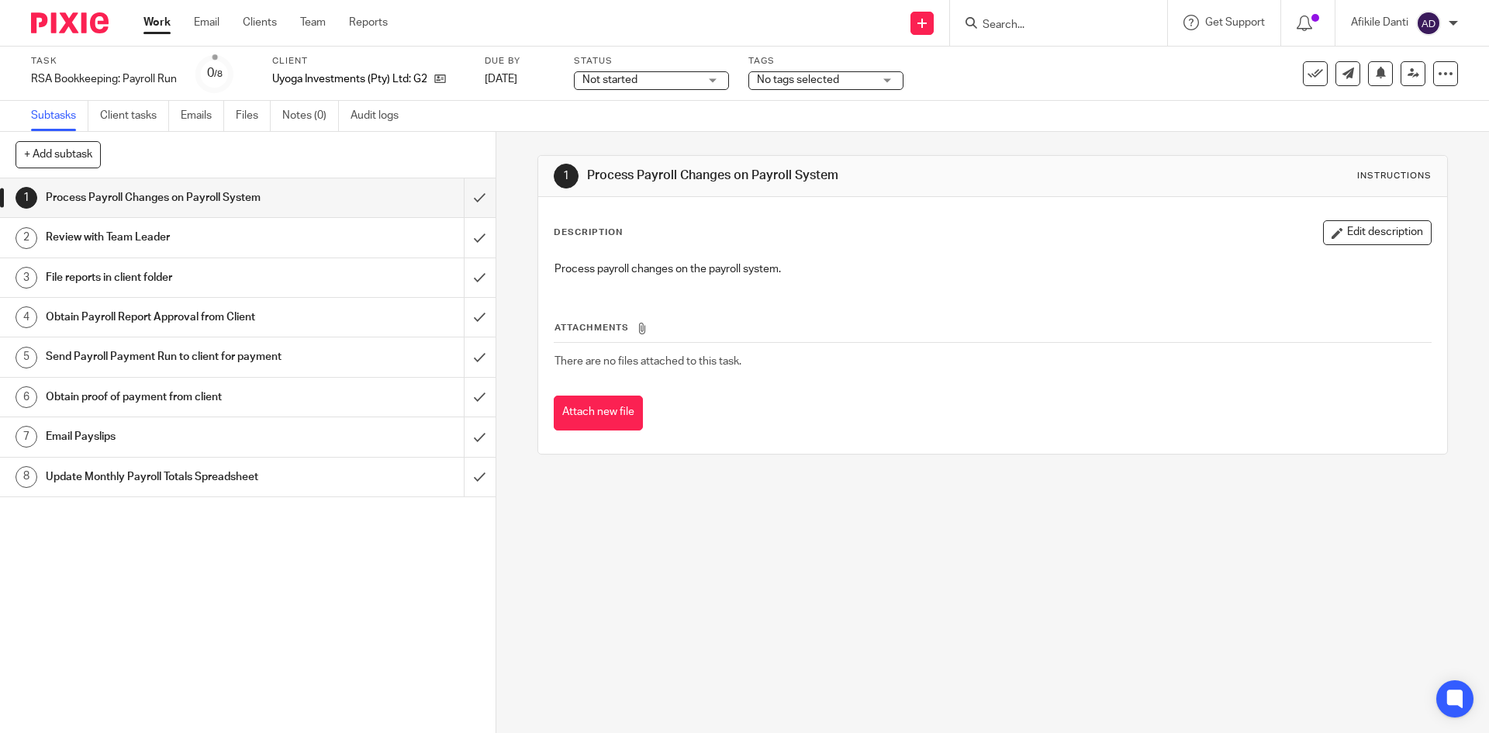
drag, startPoint x: 626, startPoint y: 85, endPoint x: 625, endPoint y: 102, distance: 17.1
click at [626, 85] on span "Not started" at bounding box center [610, 79] width 55 height 11
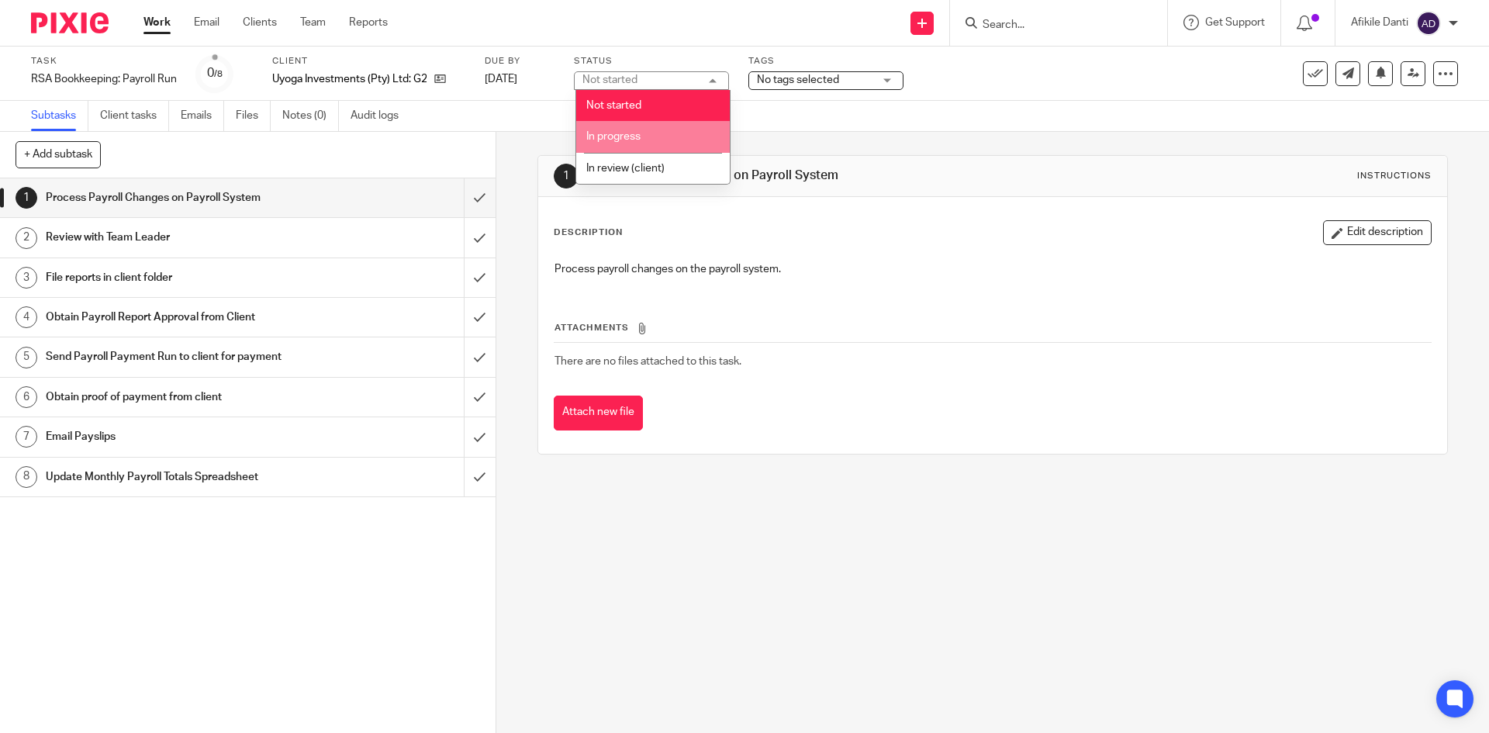
click at [621, 145] on li "In progress" at bounding box center [653, 137] width 154 height 32
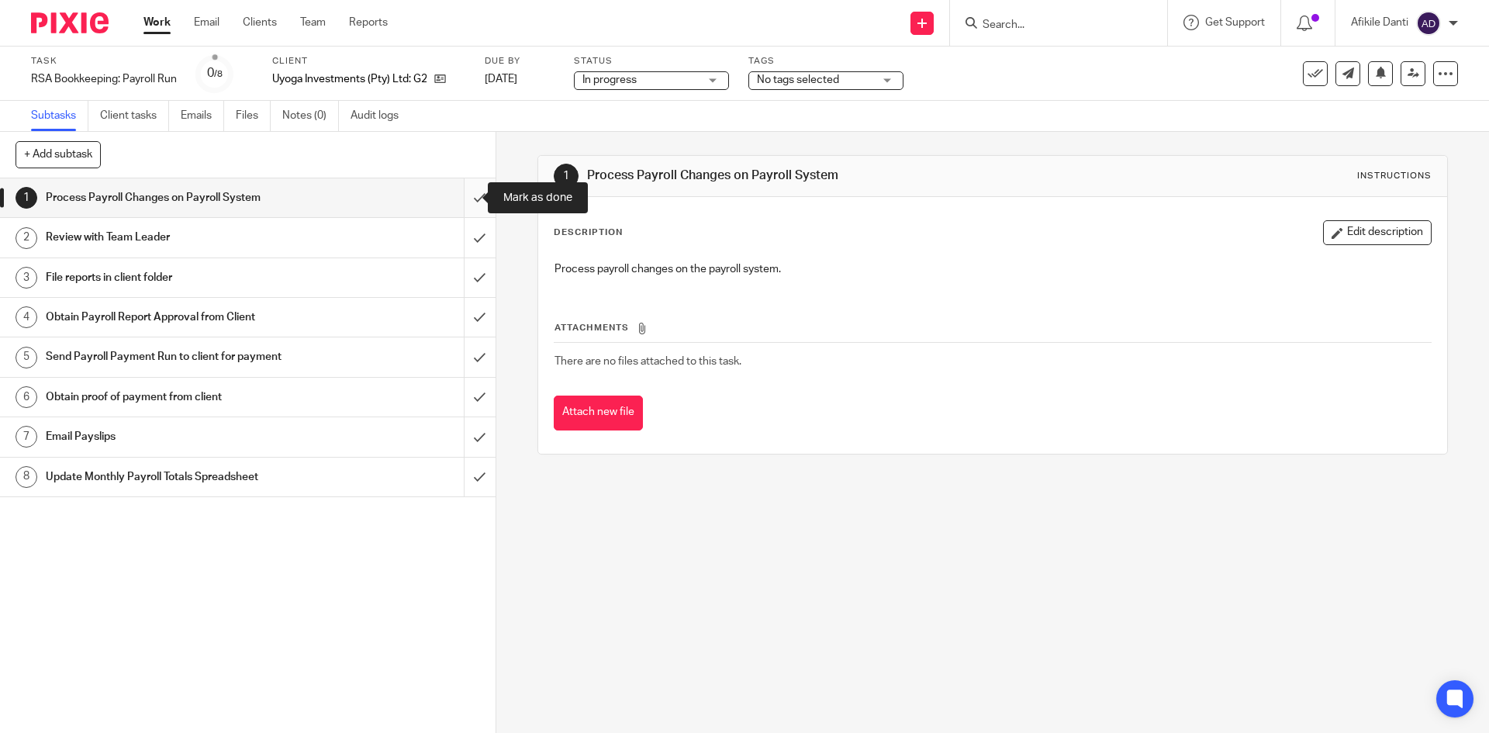
click at [465, 209] on input "submit" at bounding box center [248, 197] width 496 height 39
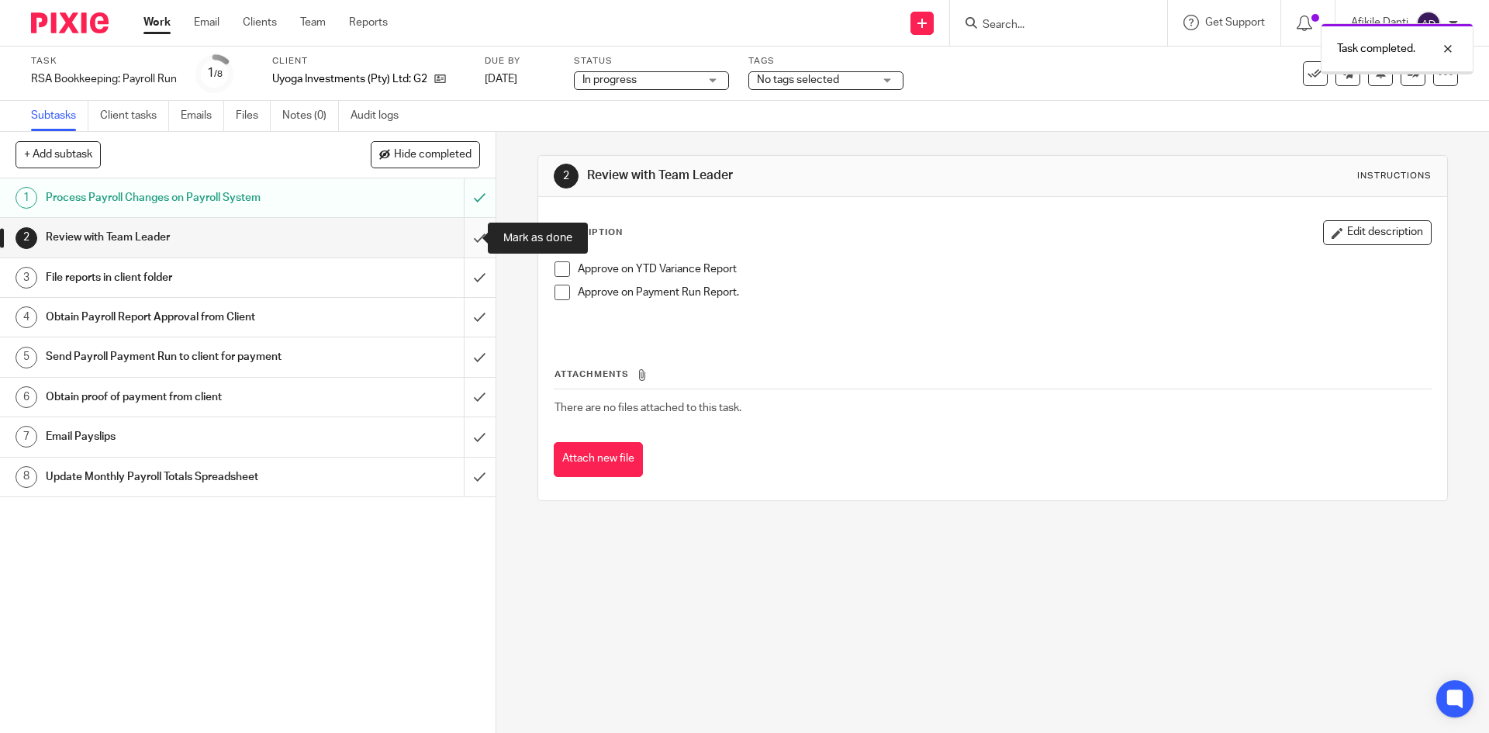
click at [458, 242] on input "submit" at bounding box center [248, 237] width 496 height 39
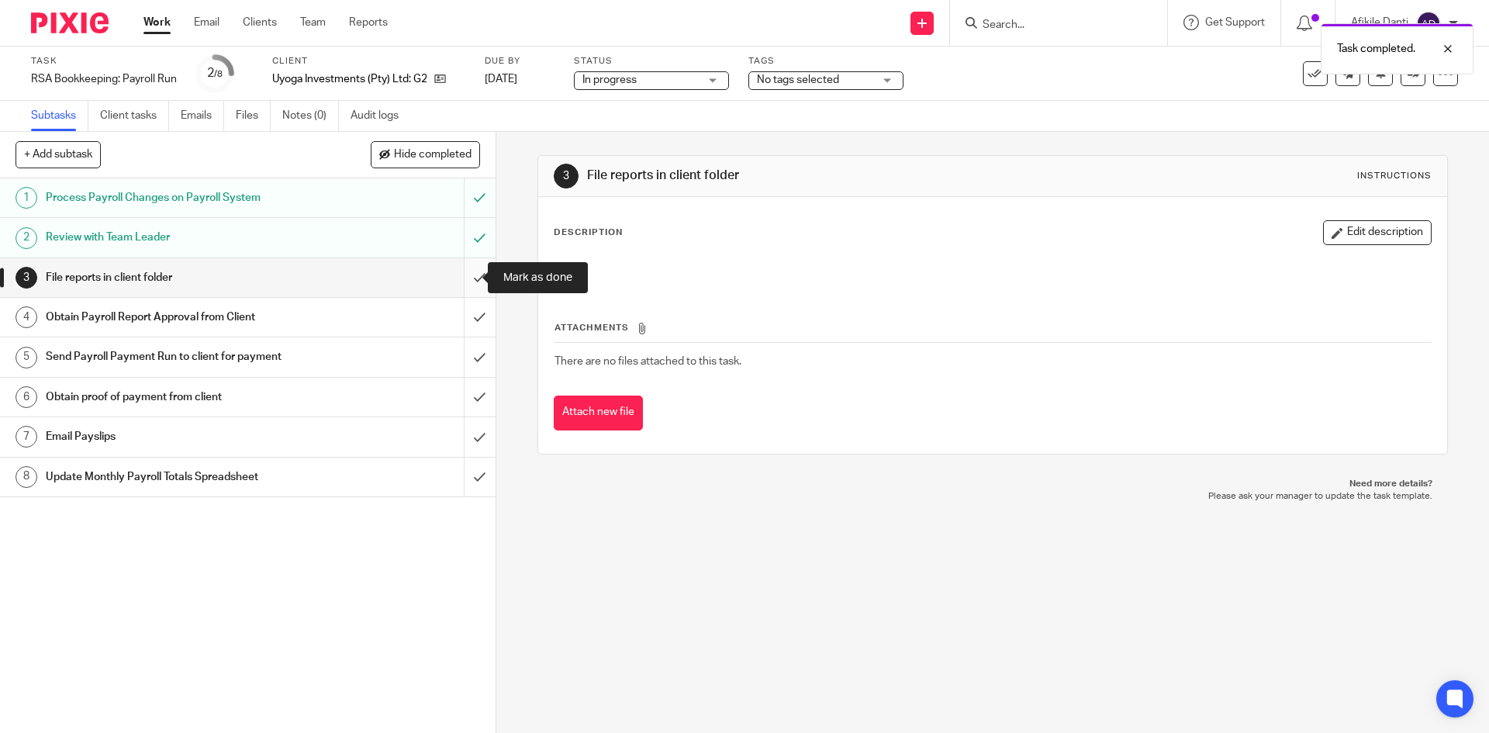
click at [462, 279] on input "submit" at bounding box center [248, 277] width 496 height 39
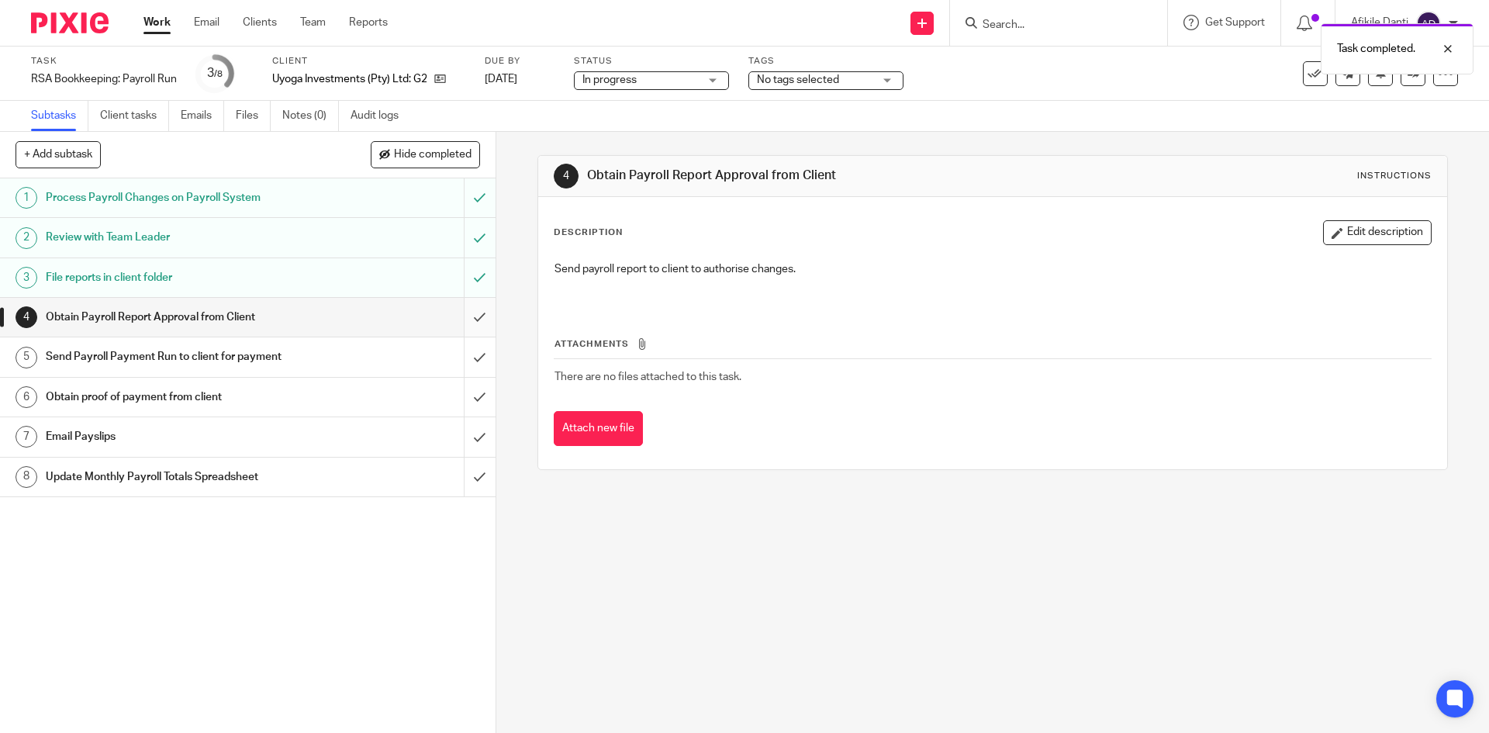
click at [451, 311] on input "submit" at bounding box center [248, 317] width 496 height 39
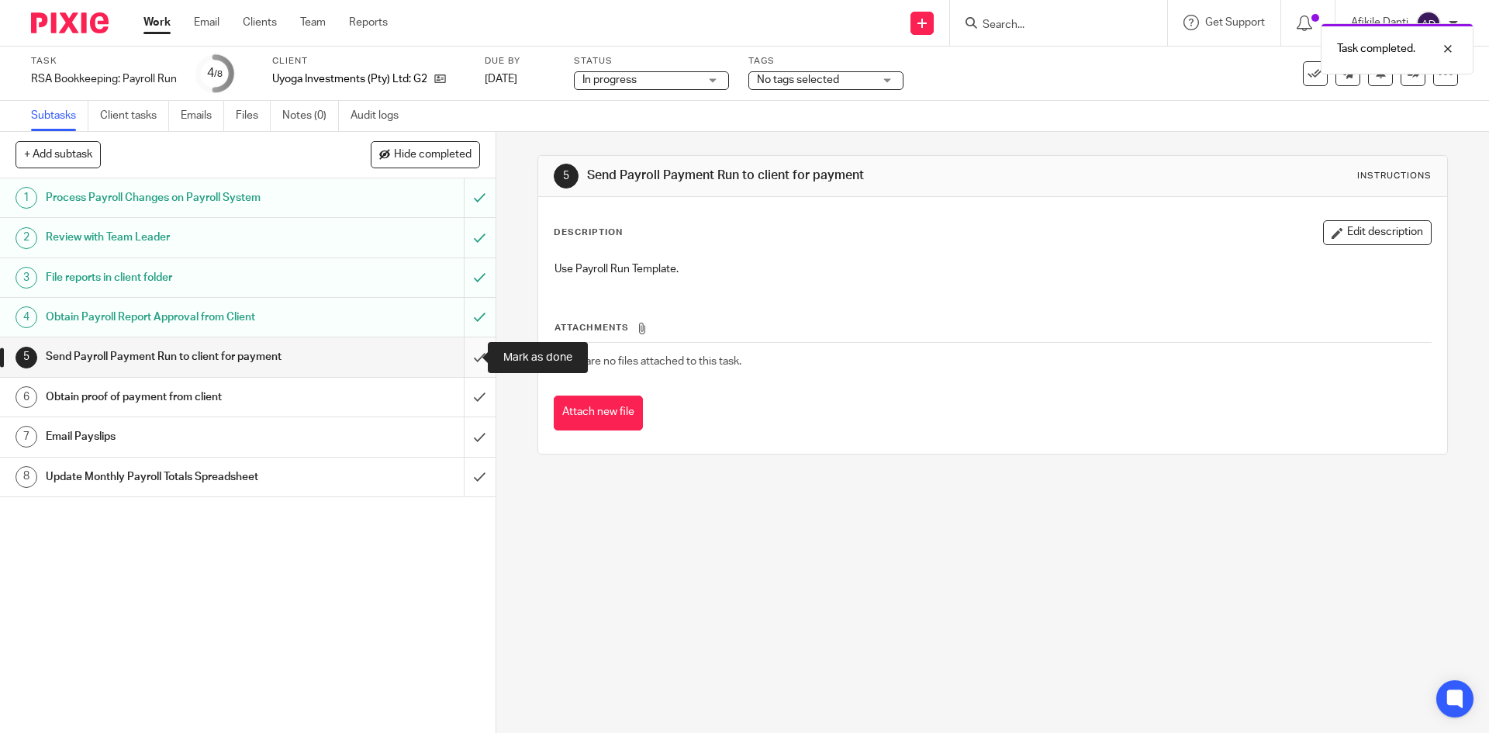
click at [472, 348] on input "submit" at bounding box center [248, 356] width 496 height 39
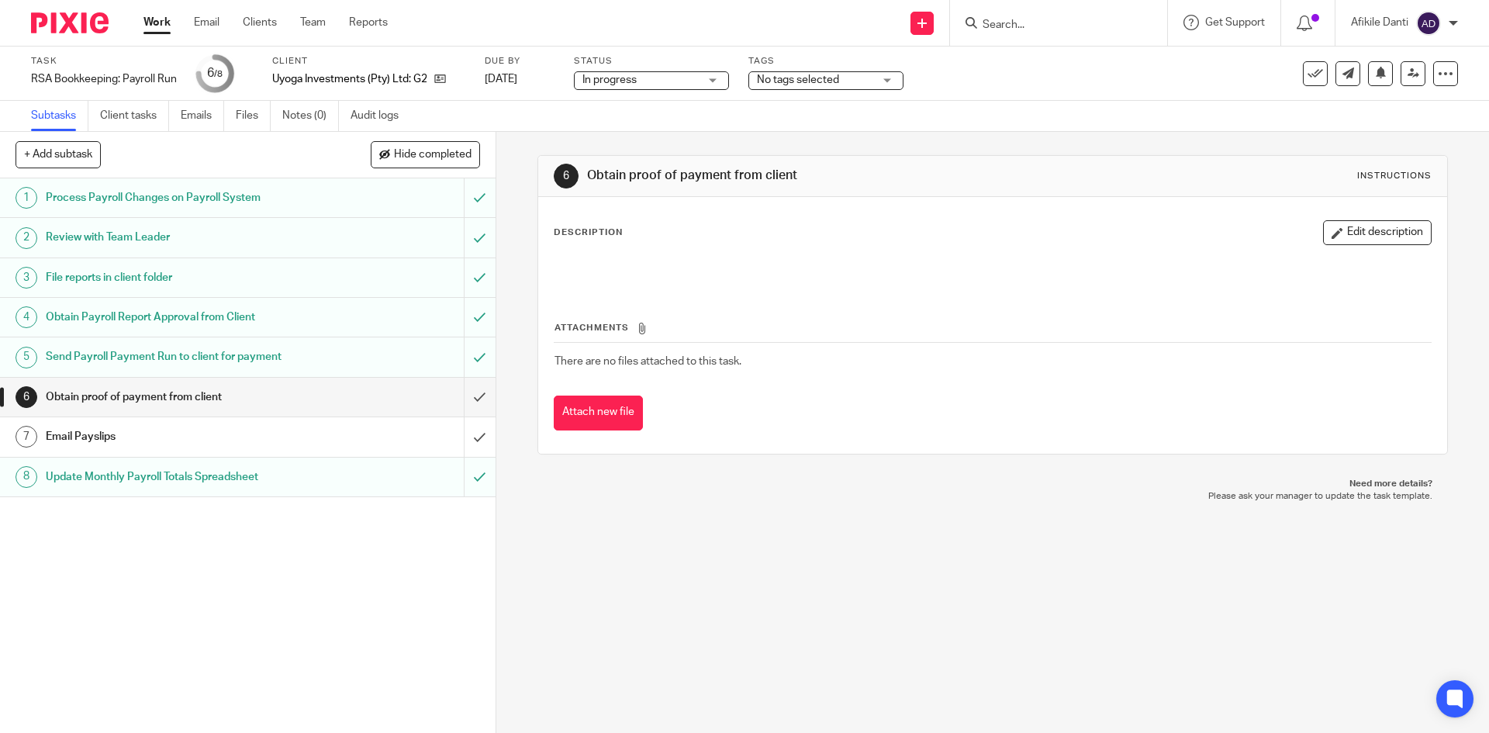
click at [158, 24] on link "Work" at bounding box center [157, 23] width 27 height 16
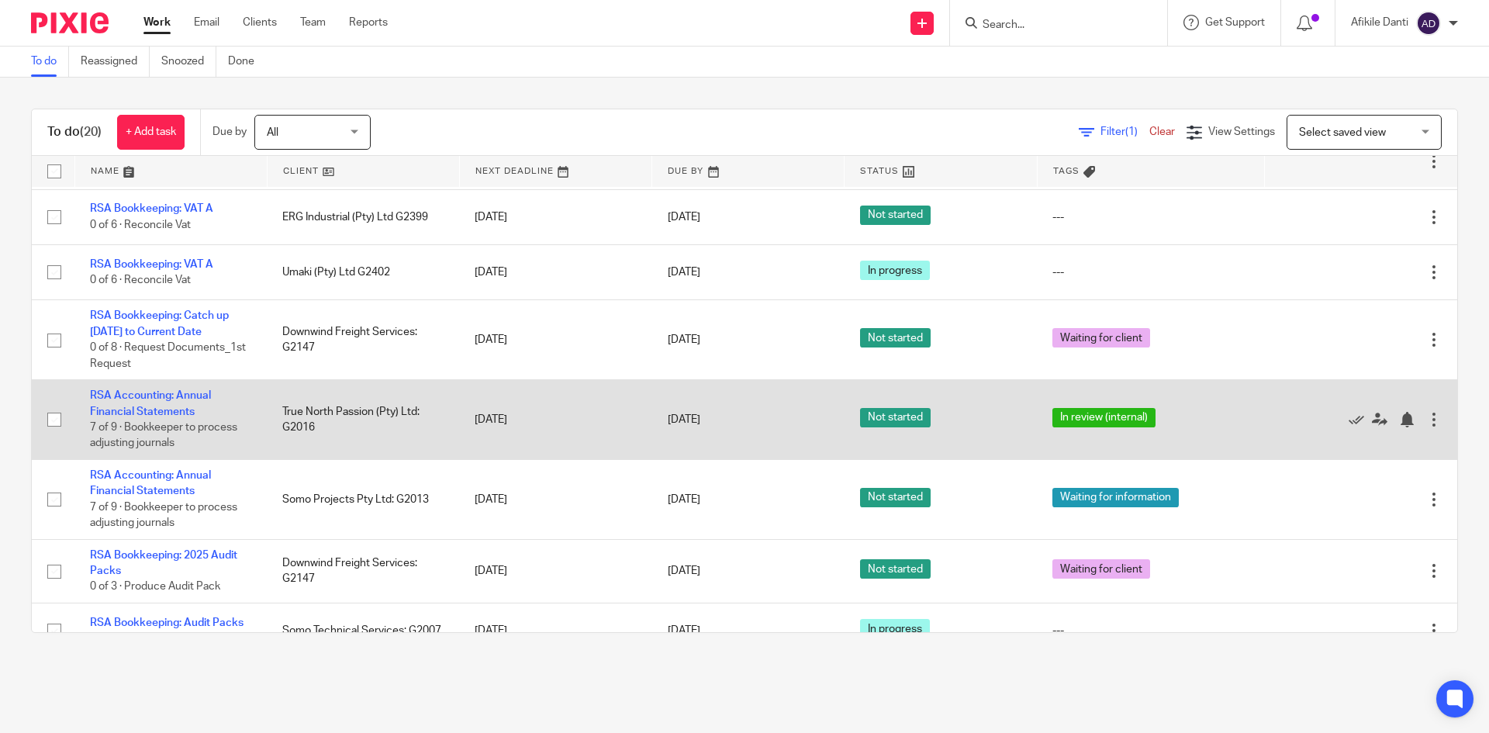
scroll to position [816, 0]
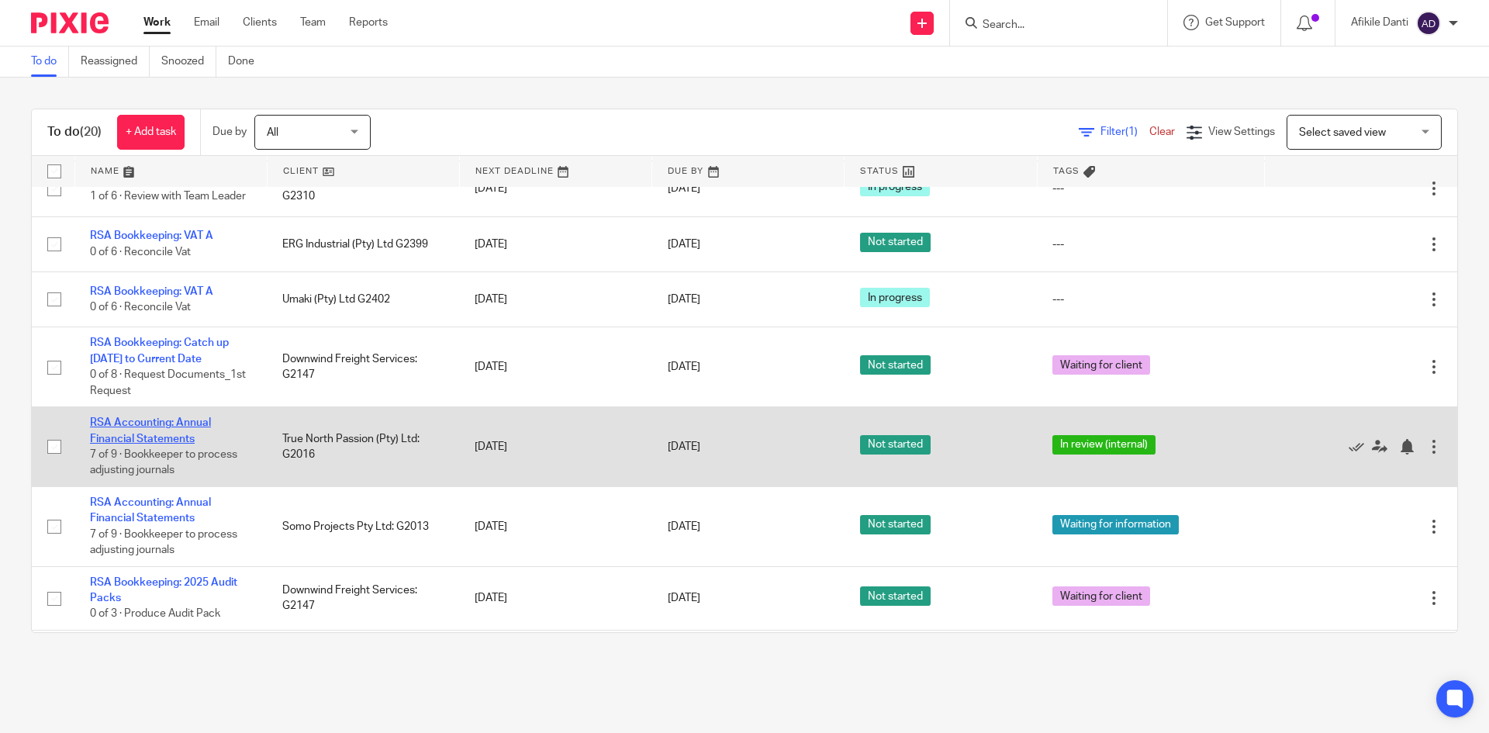
click at [166, 444] on link "RSA Accounting: Annual Financial Statements" at bounding box center [150, 430] width 121 height 26
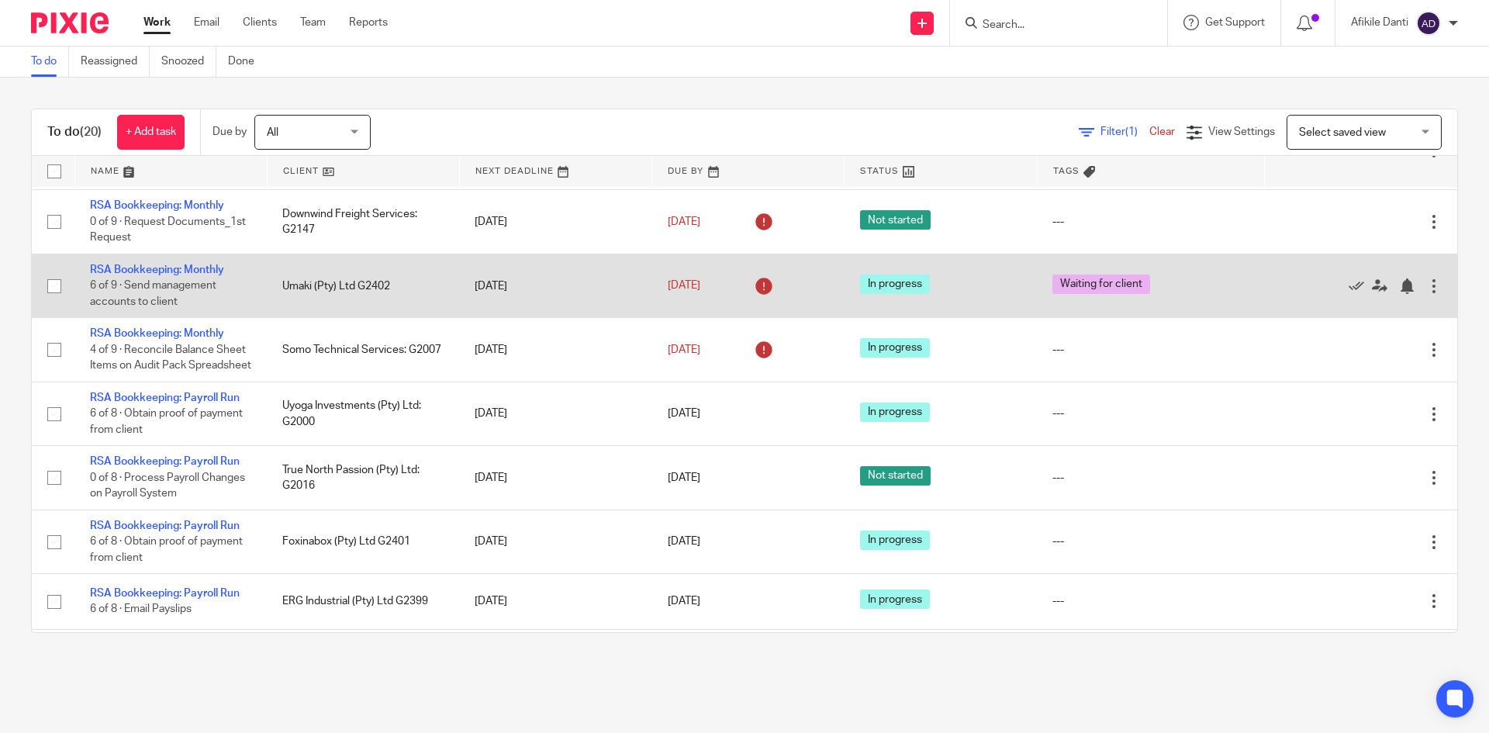
scroll to position [310, 0]
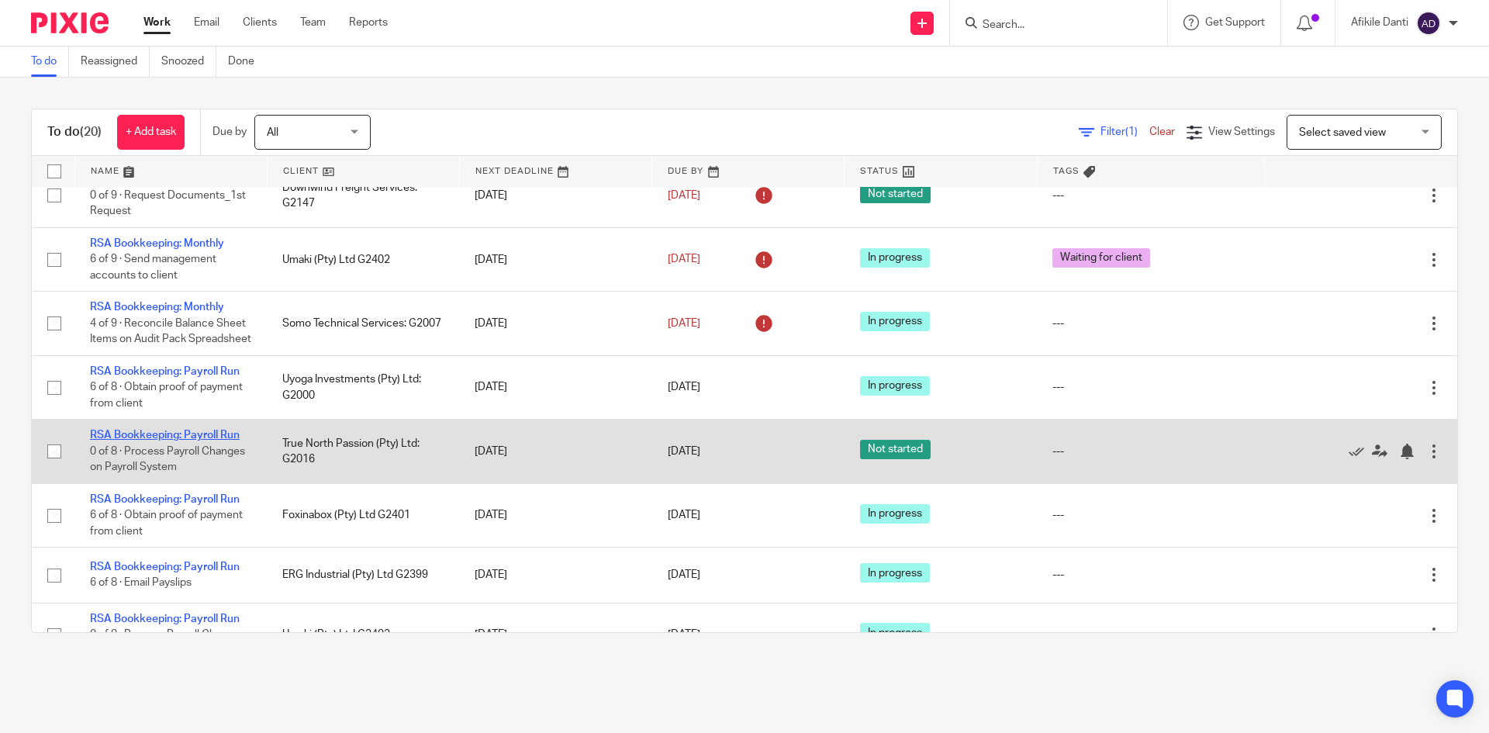
click at [165, 441] on link "RSA Bookkeeping: Payroll Run" at bounding box center [165, 435] width 150 height 11
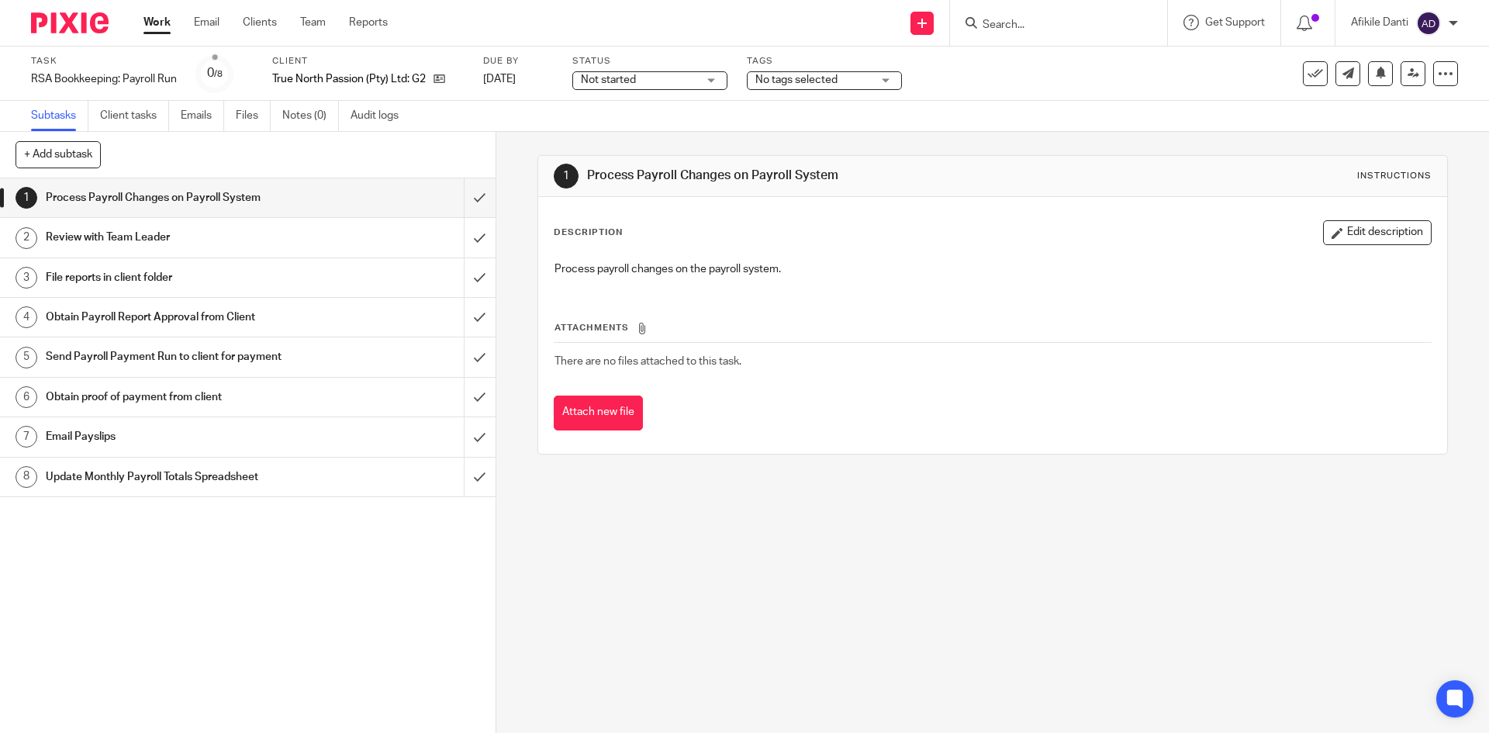
click at [643, 79] on span "Not started" at bounding box center [639, 80] width 116 height 16
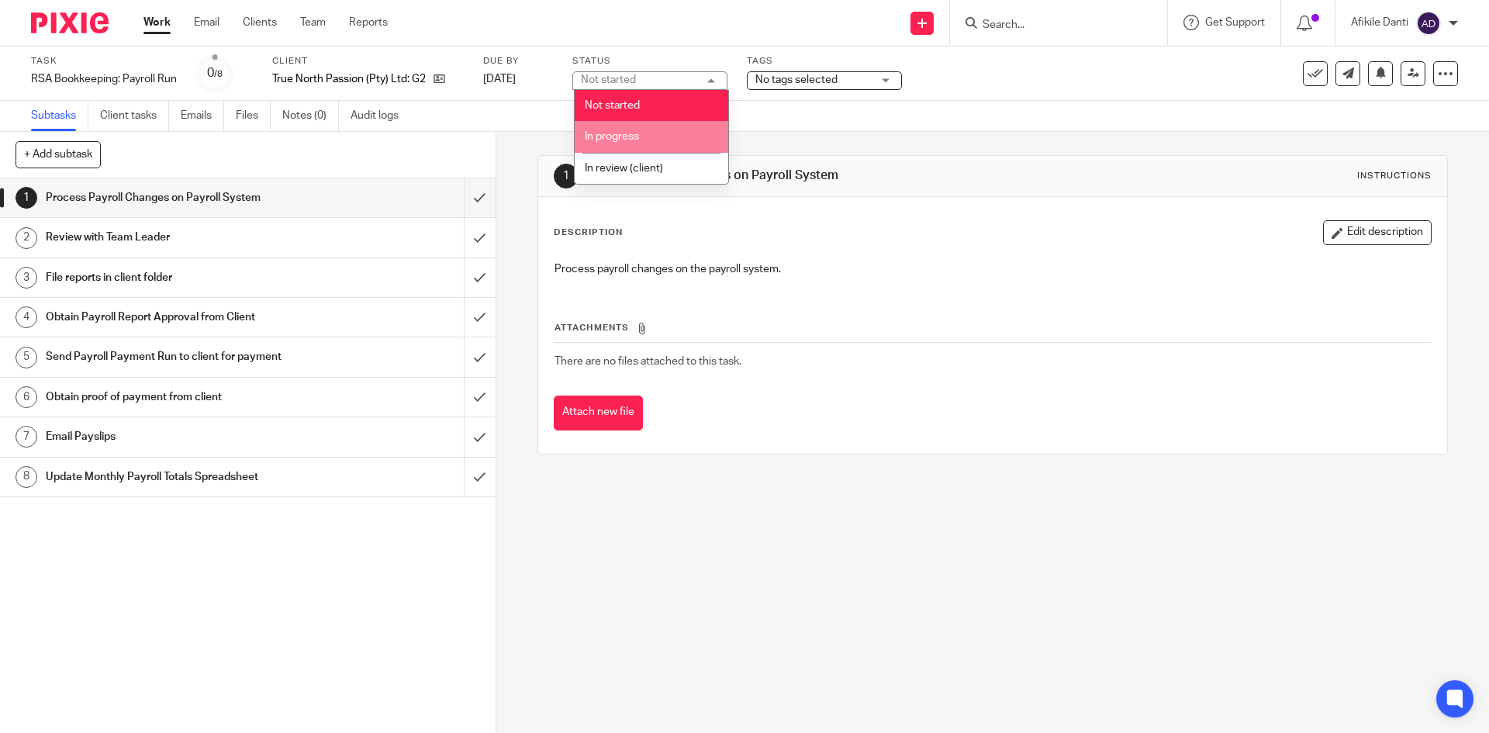
click at [657, 143] on li "In progress" at bounding box center [652, 137] width 154 height 32
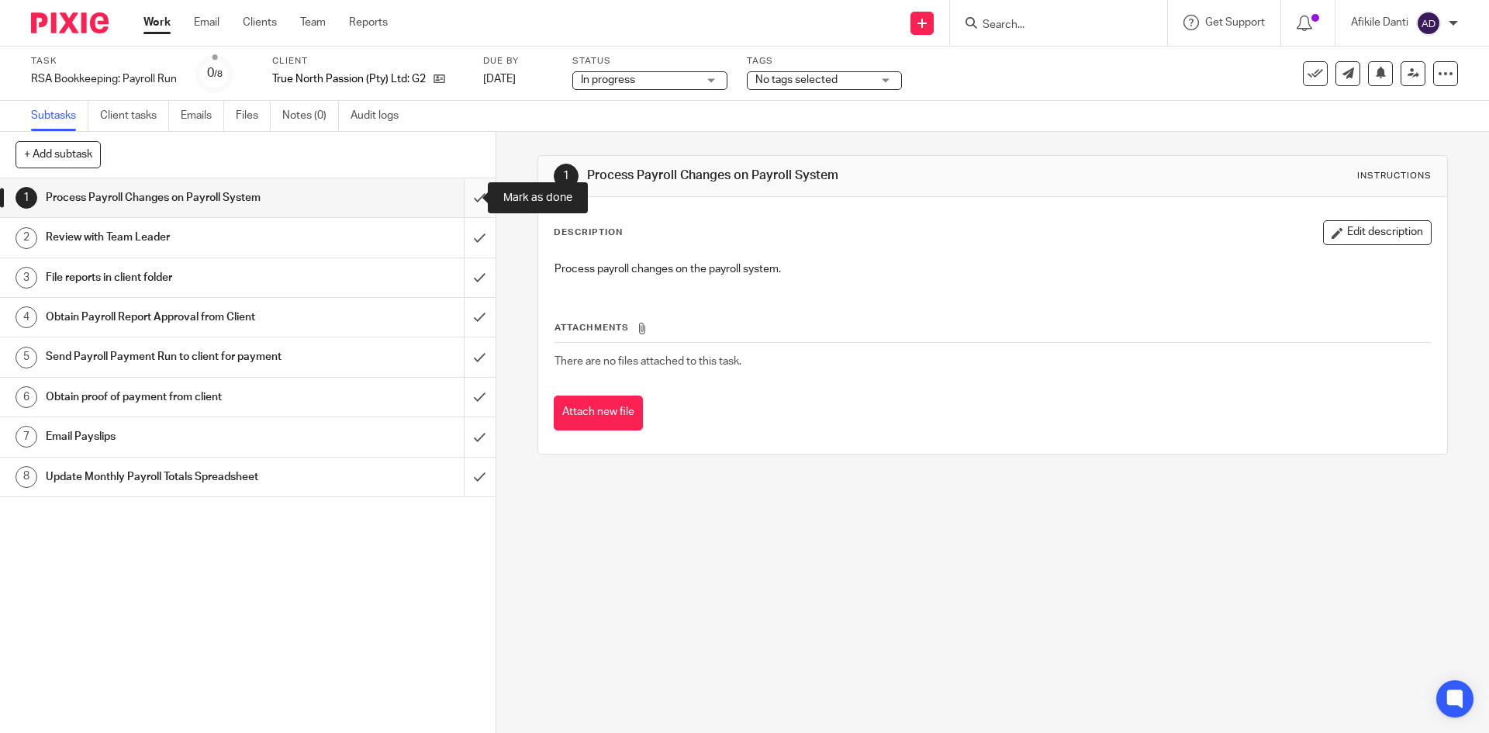
click at [454, 215] on input "submit" at bounding box center [248, 197] width 496 height 39
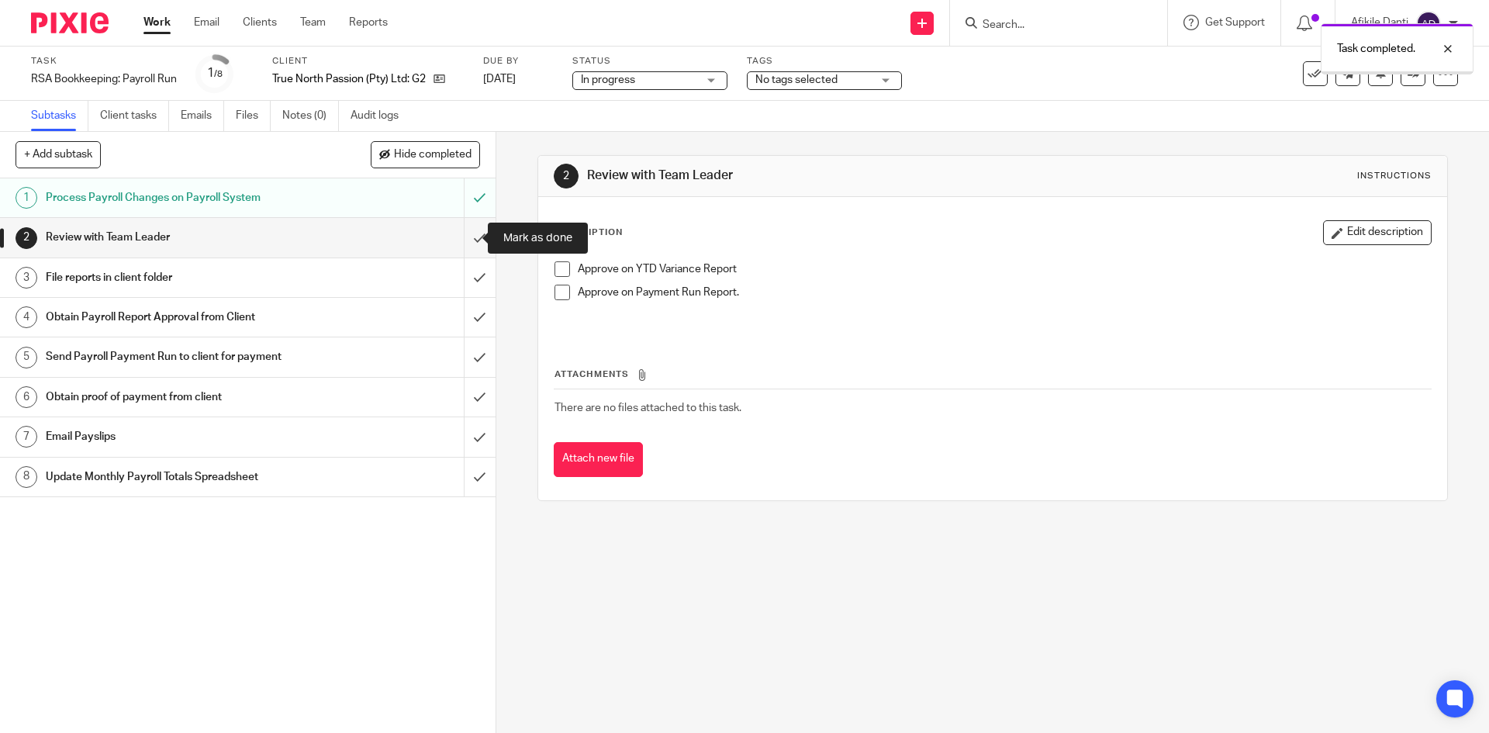
click at [466, 242] on input "submit" at bounding box center [248, 237] width 496 height 39
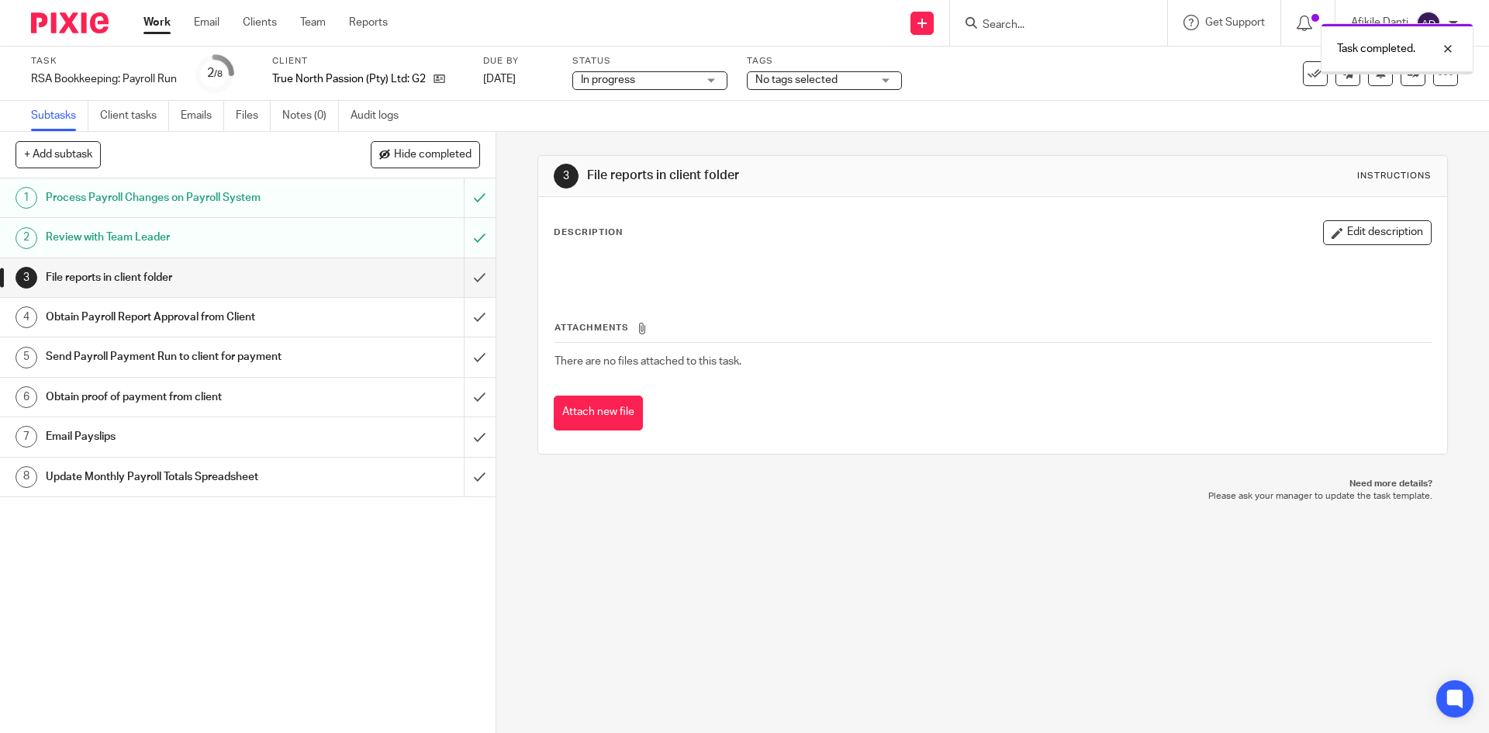
click at [470, 271] on input "submit" at bounding box center [248, 277] width 496 height 39
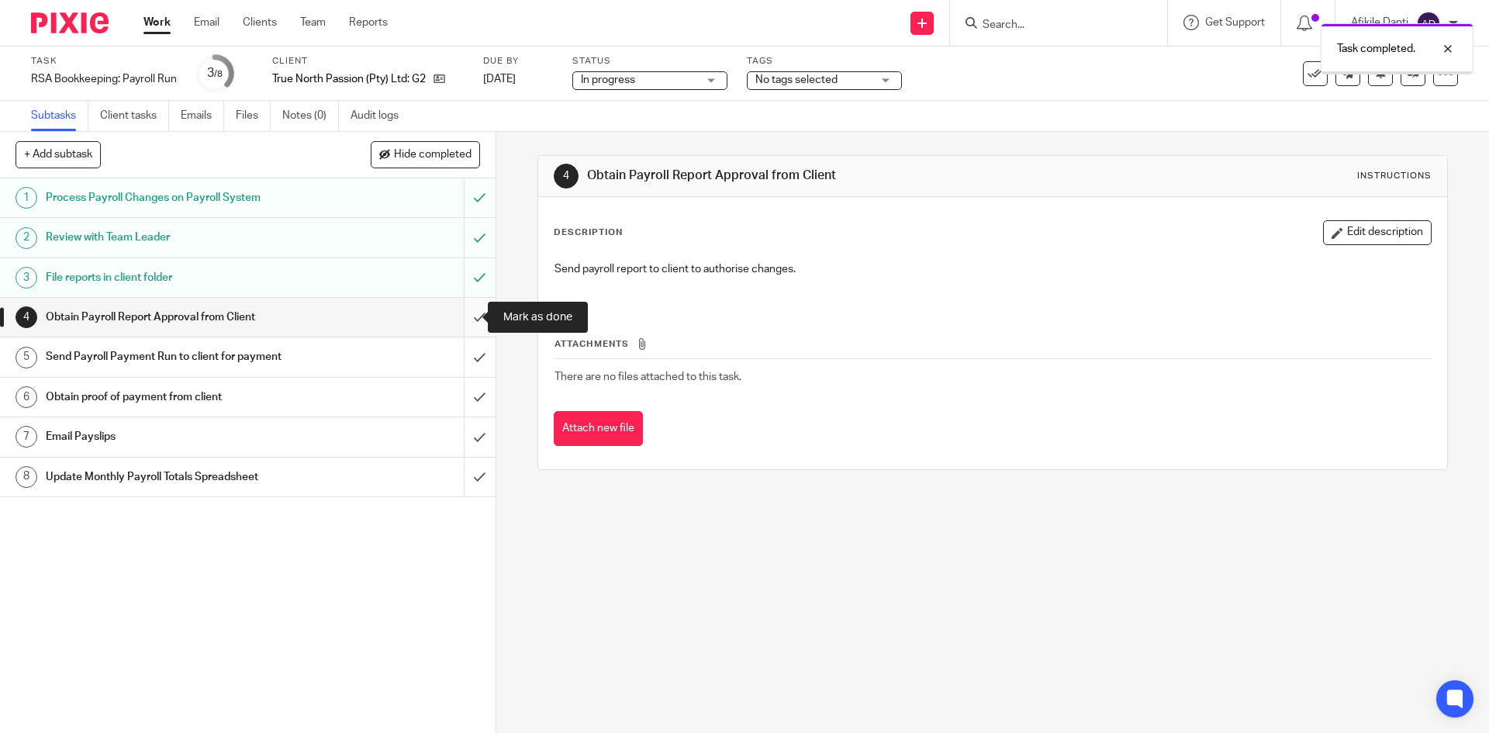
click at [463, 316] on input "submit" at bounding box center [248, 317] width 496 height 39
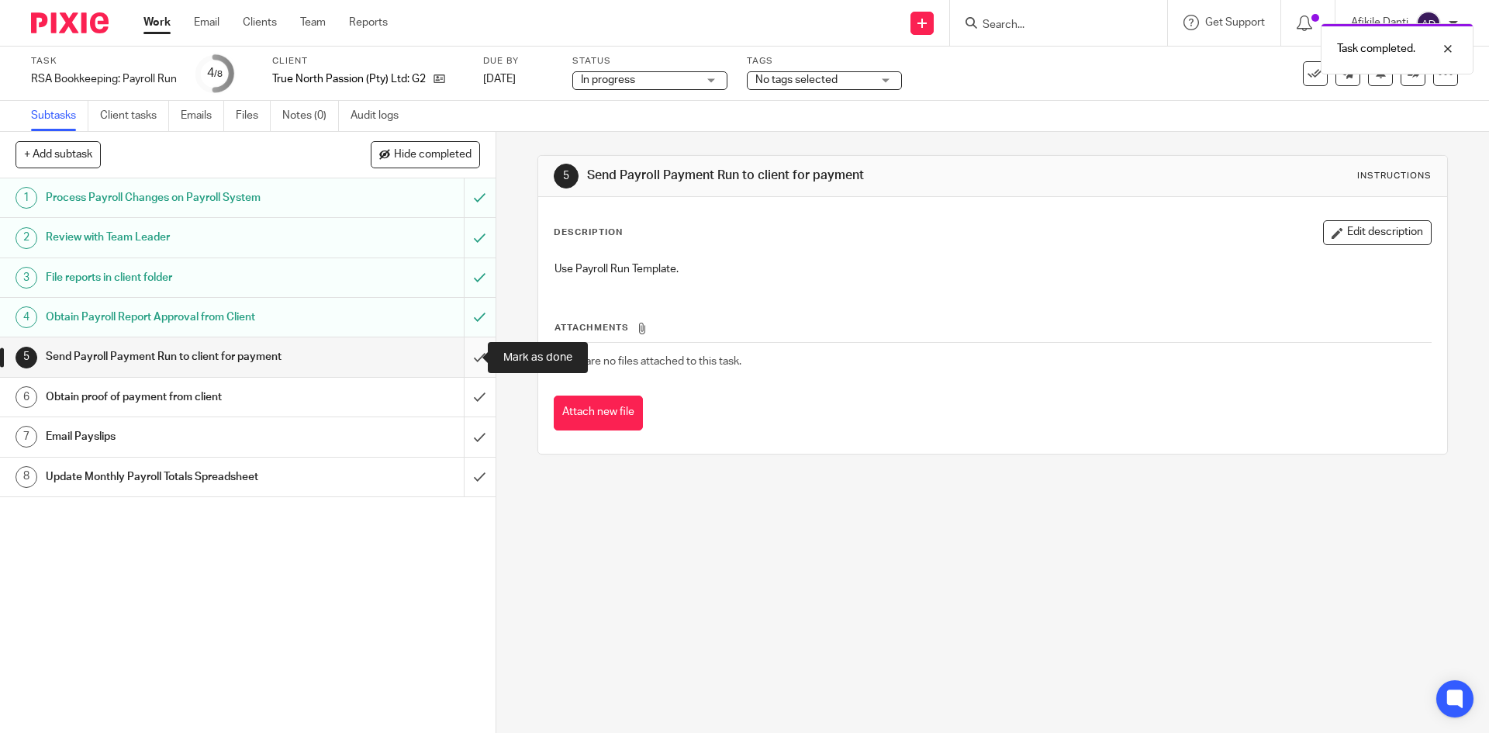
click at [451, 358] on input "submit" at bounding box center [248, 356] width 496 height 39
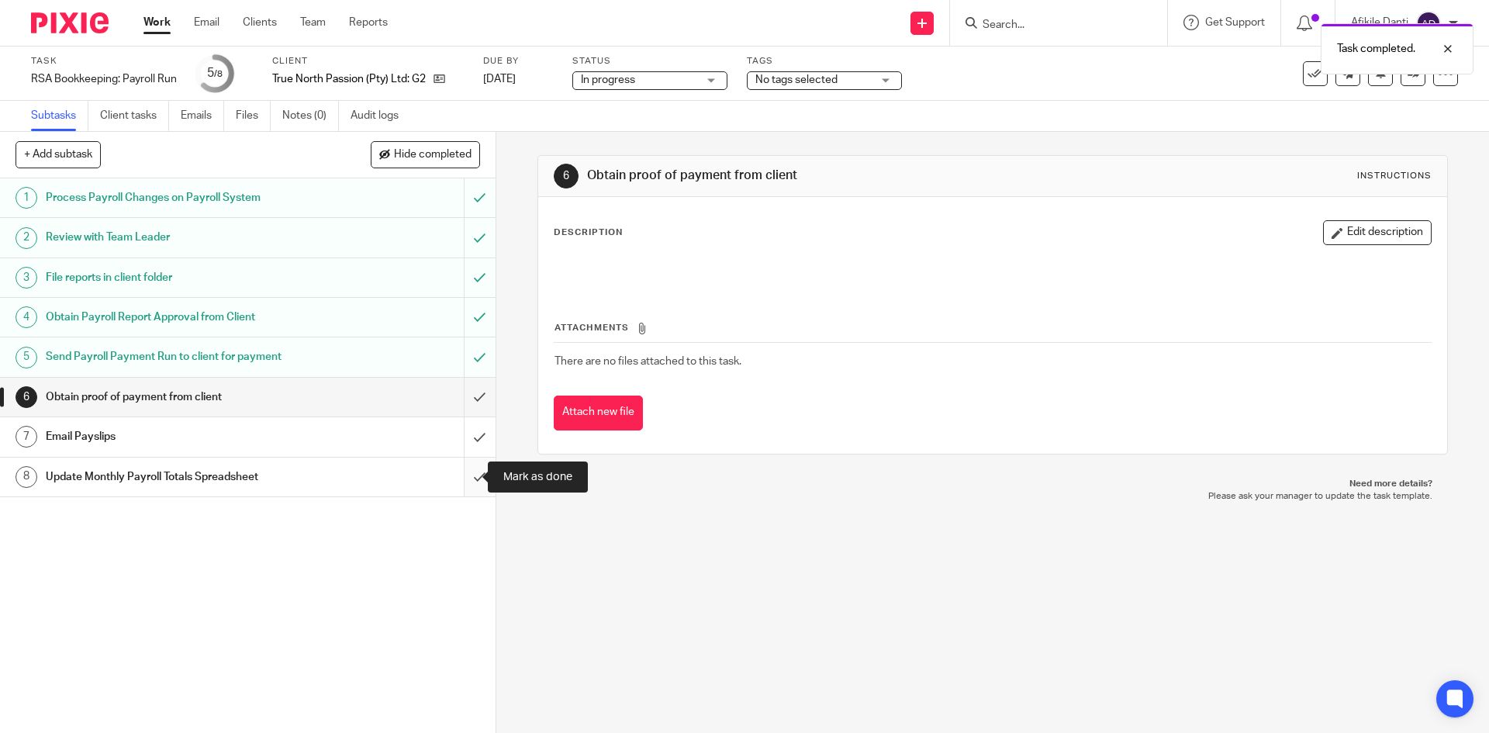
click at [468, 480] on input "submit" at bounding box center [248, 477] width 496 height 39
click at [161, 21] on link "Work" at bounding box center [157, 23] width 27 height 16
